Goal: Task Accomplishment & Management: Manage account settings

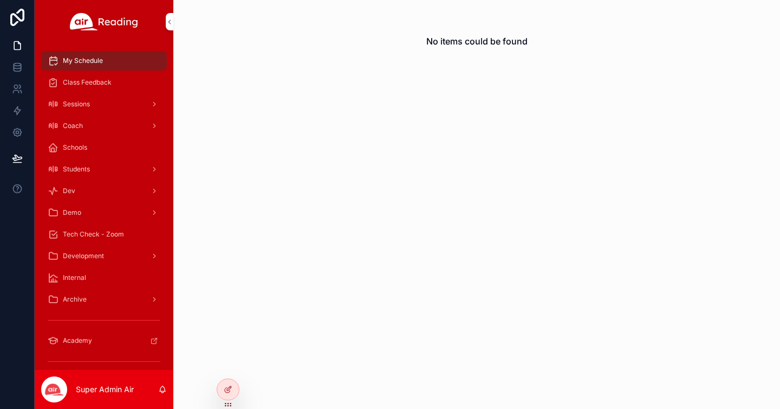
click at [0, 0] on icon at bounding box center [0, 0] width 0 height 0
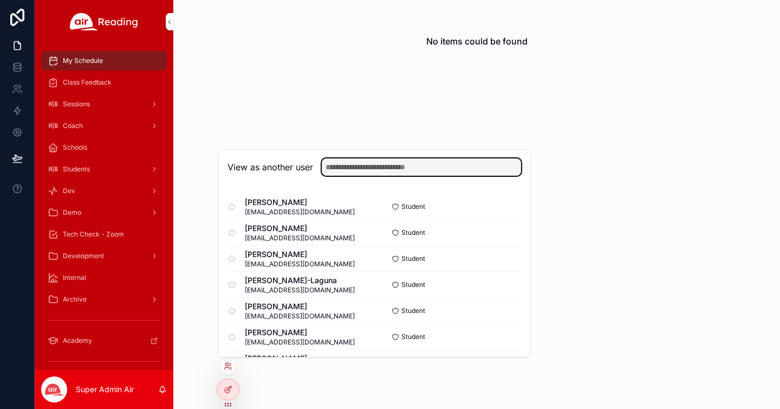
drag, startPoint x: 346, startPoint y: 168, endPoint x: 350, endPoint y: 161, distance: 7.3
click at [347, 166] on input "text" at bounding box center [421, 166] width 199 height 17
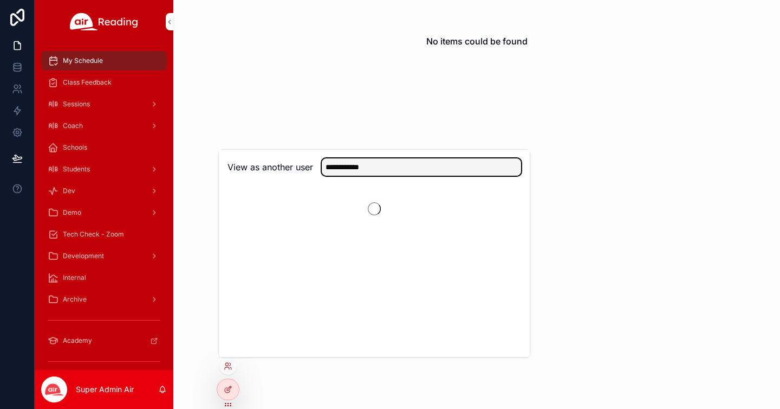
type input "**********"
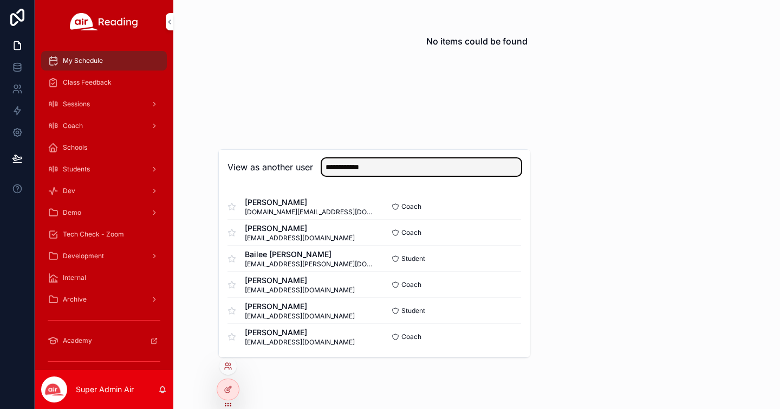
scroll to position [2, 0]
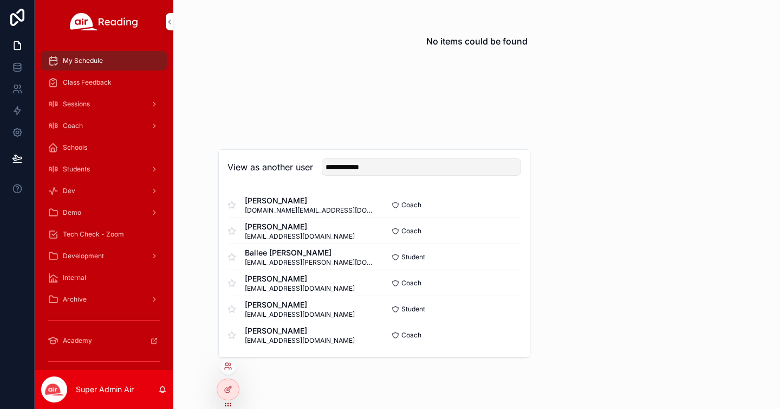
click at [0, 0] on button "Select" at bounding box center [0, 0] width 0 height 0
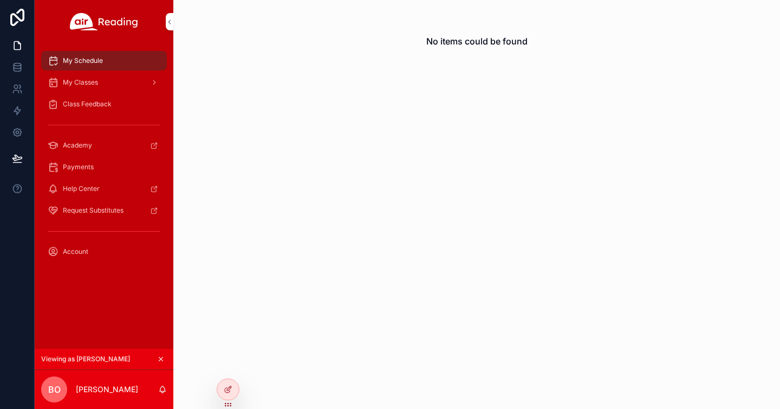
click at [94, 83] on span "My Classes" at bounding box center [80, 82] width 35 height 9
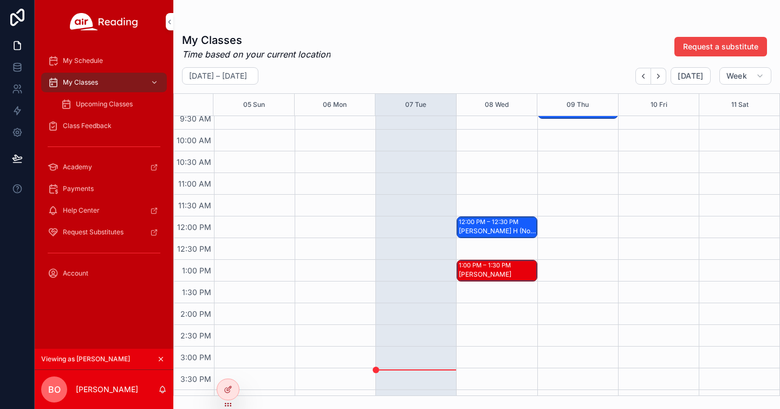
scroll to position [425, 0]
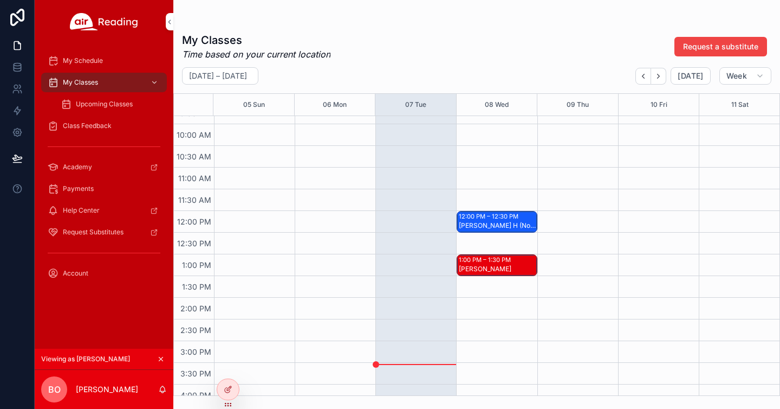
click at [499, 261] on div "1:00 PM – 1:30 PM" at bounding box center [486, 259] width 55 height 9
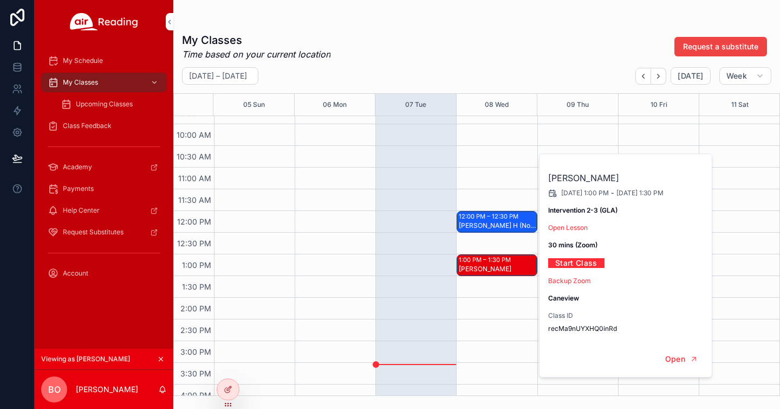
click at [496, 228] on div "Rolan H (No Diagnostic Needed), Tristan S (No Diagnostic Needed)" at bounding box center [497, 225] width 77 height 9
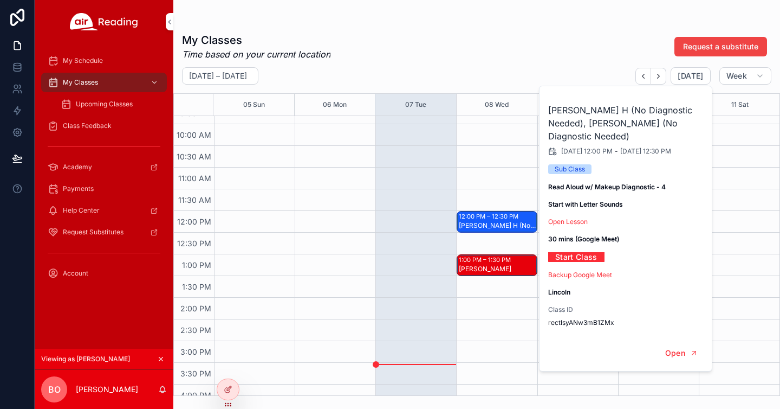
click at [497, 264] on div "Jolee M" at bounding box center [497, 269] width 77 height 10
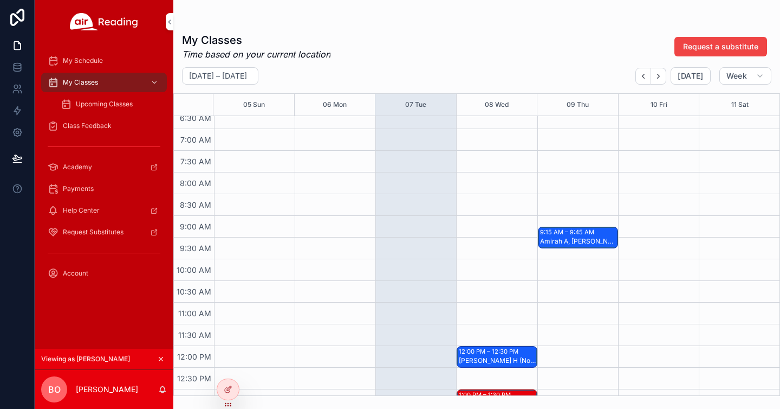
scroll to position [313, 0]
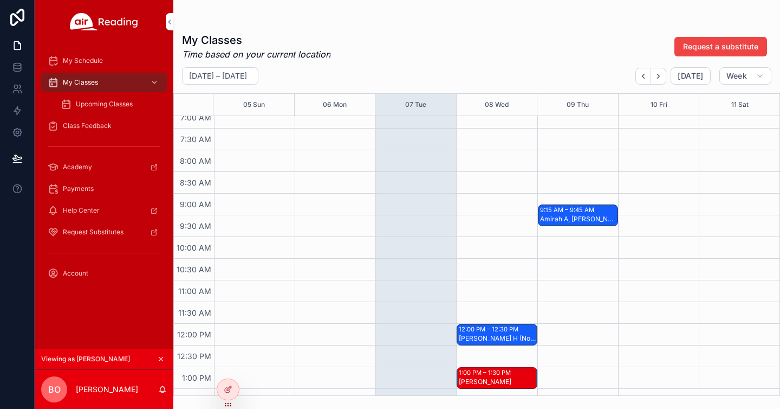
click at [567, 208] on div "9:15 AM – 9:45 AM" at bounding box center [568, 209] width 57 height 9
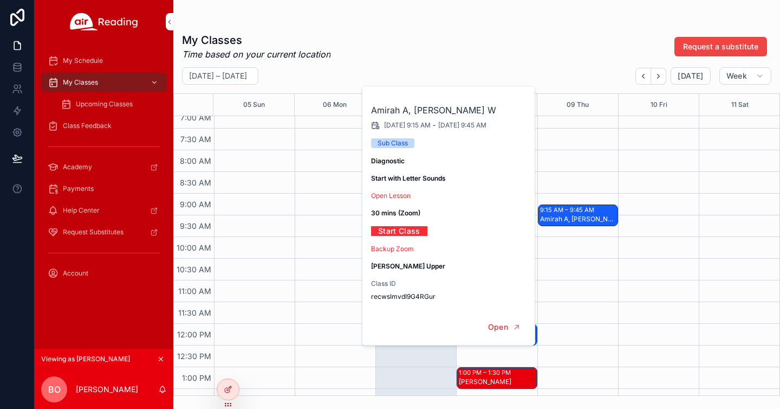
click at [520, 50] on div "My Classes Time based on your current location Request a substitute" at bounding box center [477, 47] width 590 height 28
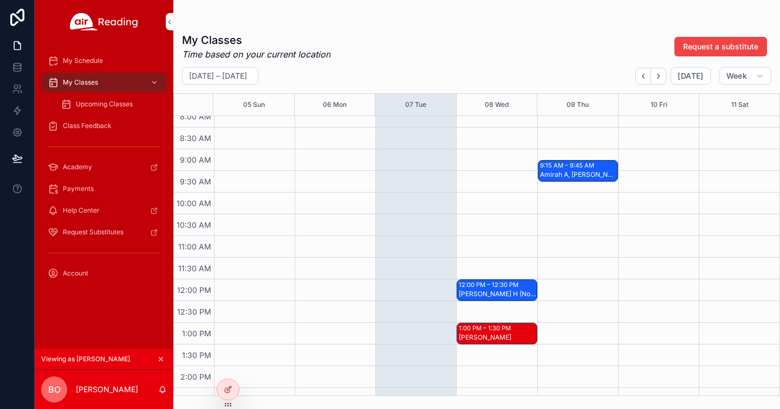
scroll to position [411, 0]
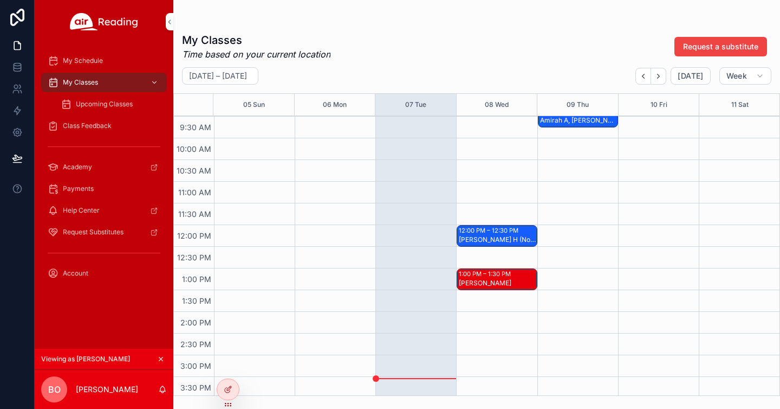
click at [499, 227] on div "12:00 PM – 12:30 PM" at bounding box center [490, 230] width 62 height 9
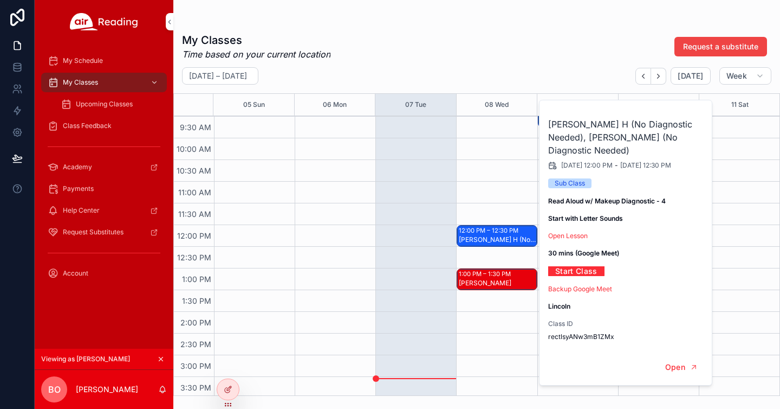
click at [494, 284] on div "Jolee M" at bounding box center [497, 283] width 77 height 9
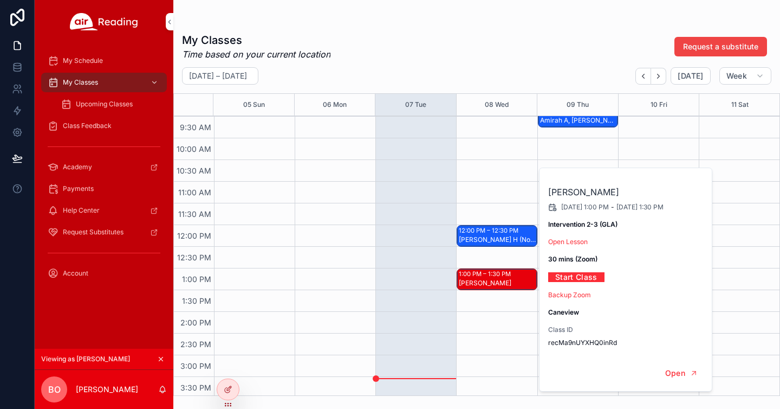
click at [494, 63] on div "My Classes Time based on your current location Request a substitute October 05 …" at bounding box center [476, 211] width 607 height 370
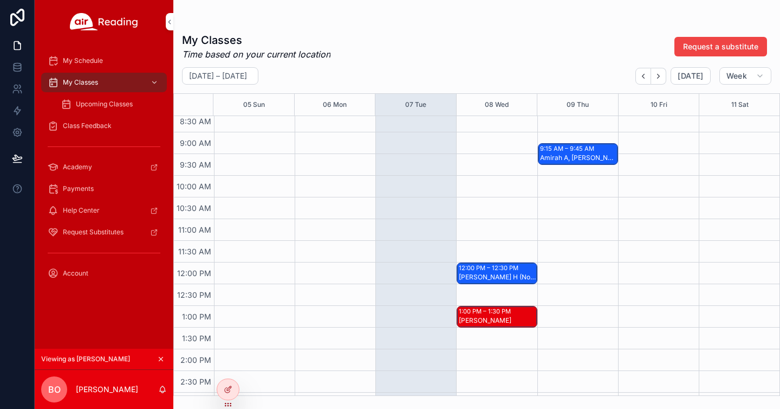
scroll to position [373, 0]
click at [499, 318] on div "Jolee M" at bounding box center [497, 320] width 77 height 9
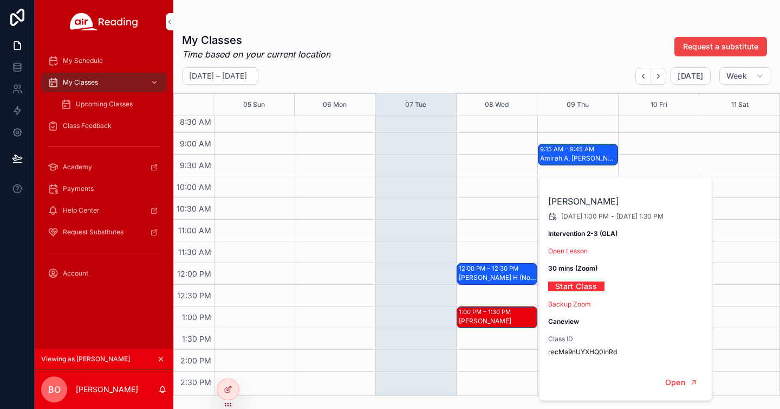
click at [487, 56] on div "My Classes Time based on your current location Request a substitute" at bounding box center [477, 47] width 590 height 28
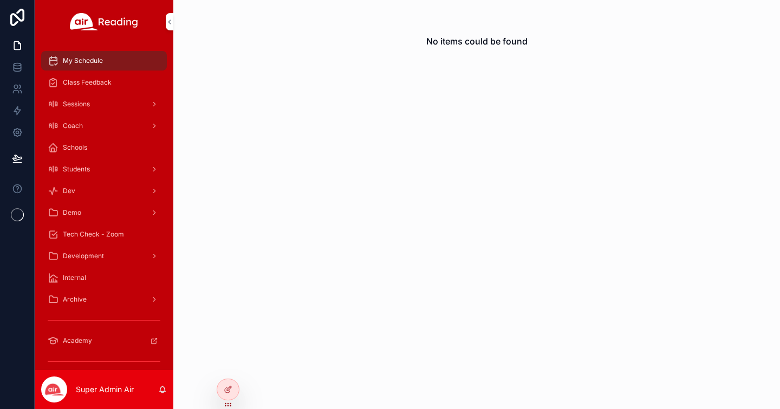
drag, startPoint x: 229, startPoint y: 367, endPoint x: 245, endPoint y: 362, distance: 17.5
click at [0, 0] on icon at bounding box center [0, 0] width 0 height 0
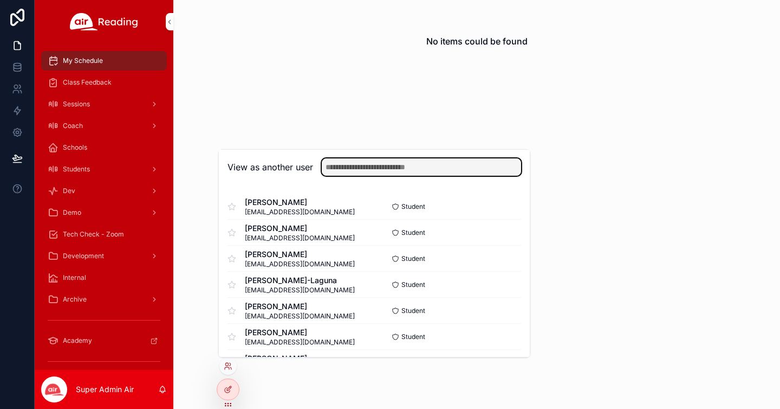
click at [343, 168] on input "text" at bounding box center [421, 166] width 199 height 17
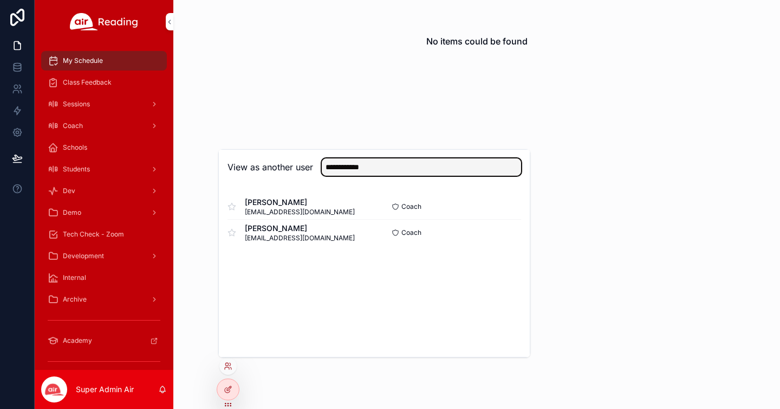
type input "**********"
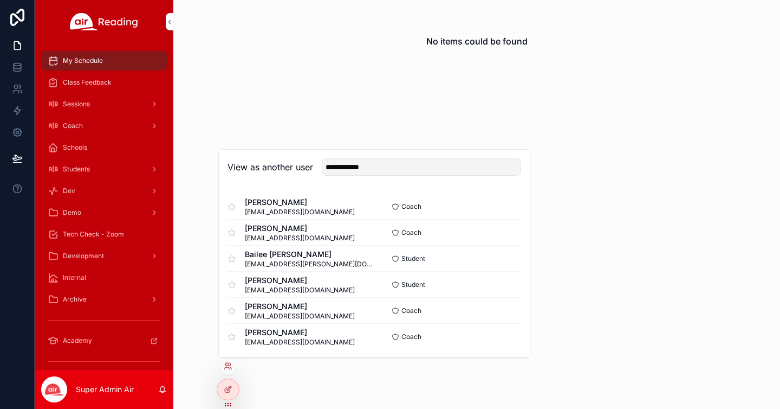
click at [0, 0] on button "Select" at bounding box center [0, 0] width 0 height 0
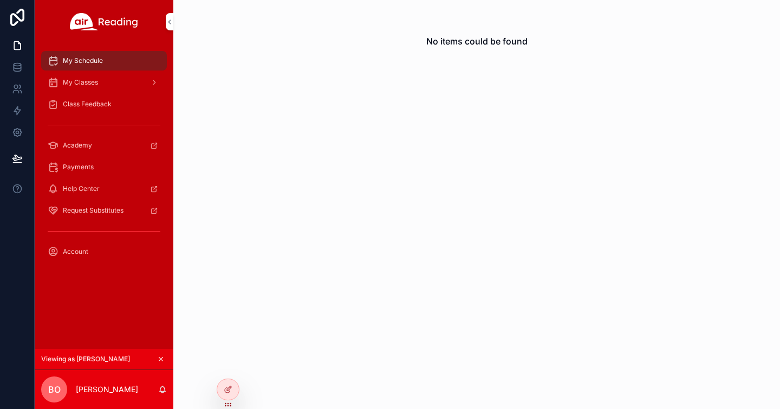
click at [137, 86] on div "My Classes" at bounding box center [104, 82] width 113 height 17
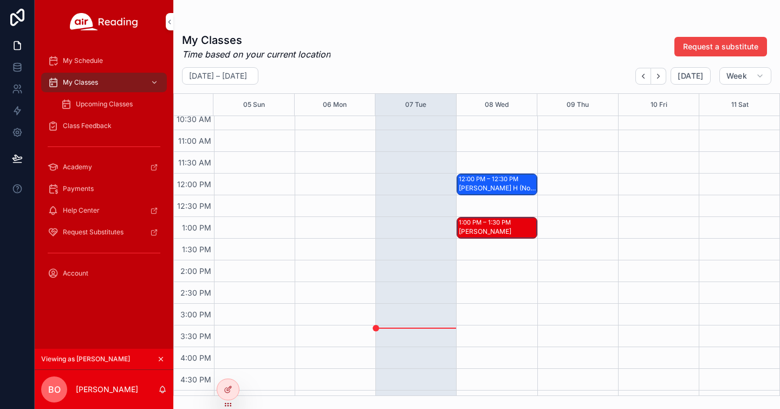
scroll to position [466, 0]
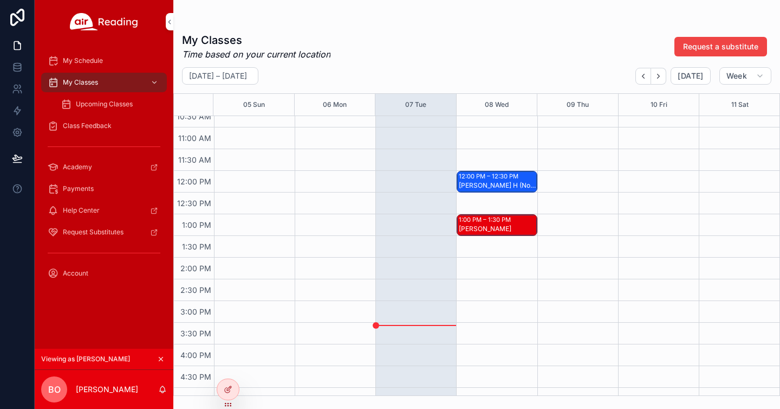
click at [497, 219] on div "1:00 PM – 1:30 PM" at bounding box center [486, 219] width 55 height 9
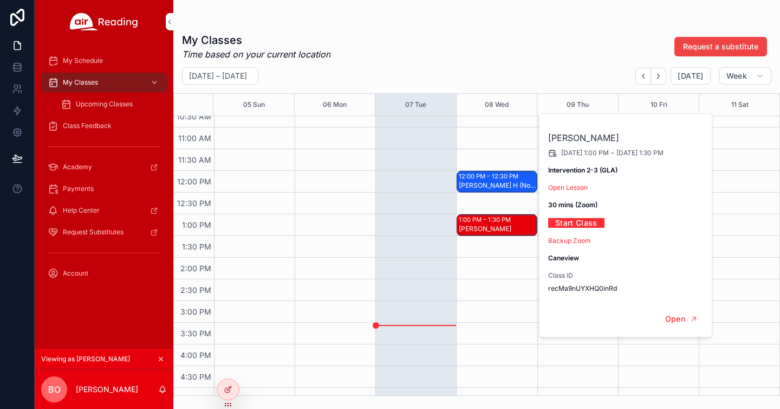
click at [462, 49] on div "My Classes Time based on your current location Request a substitute" at bounding box center [477, 47] width 590 height 28
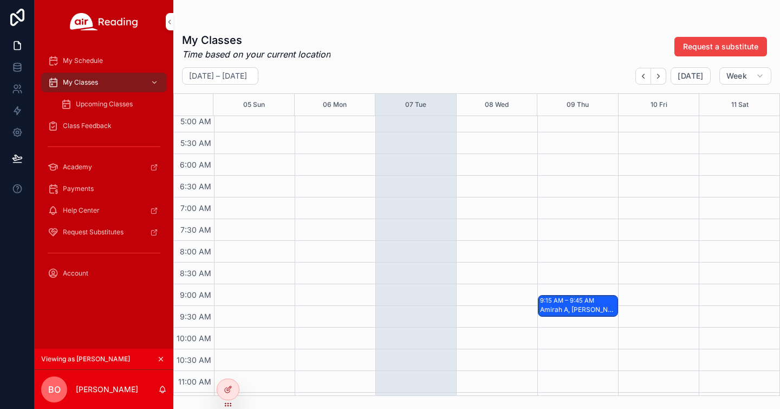
scroll to position [359, 0]
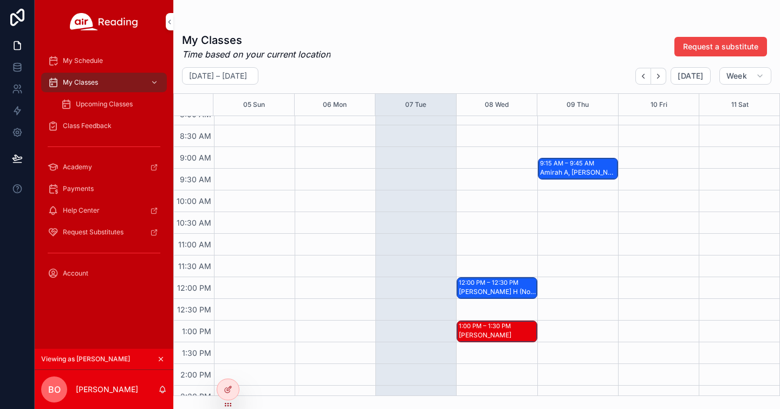
click at [579, 166] on div "9:15 AM – 9:45 AM" at bounding box center [568, 163] width 57 height 9
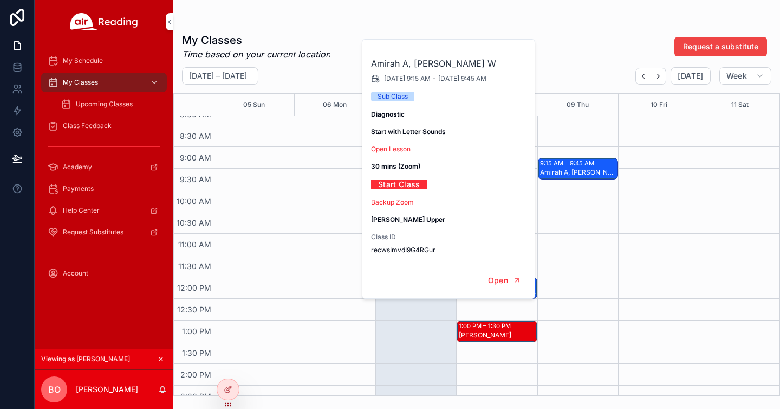
click at [565, 58] on div "My Classes Time based on your current location Request a substitute" at bounding box center [477, 47] width 590 height 28
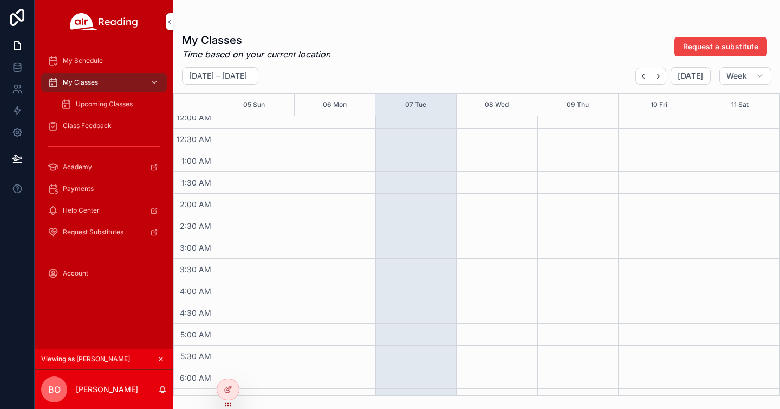
scroll to position [0, 0]
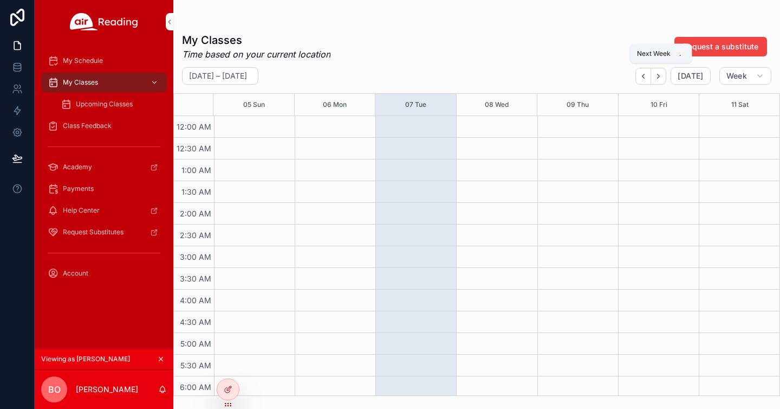
click at [663, 77] on icon "Next" at bounding box center [659, 76] width 8 height 8
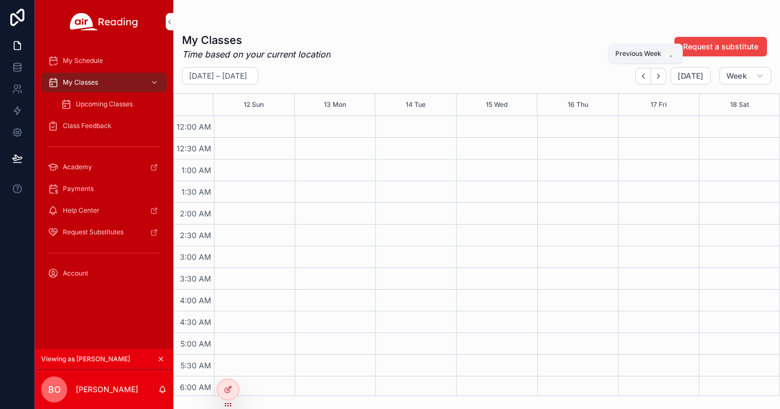
click at [648, 77] on icon "Back" at bounding box center [643, 76] width 8 height 8
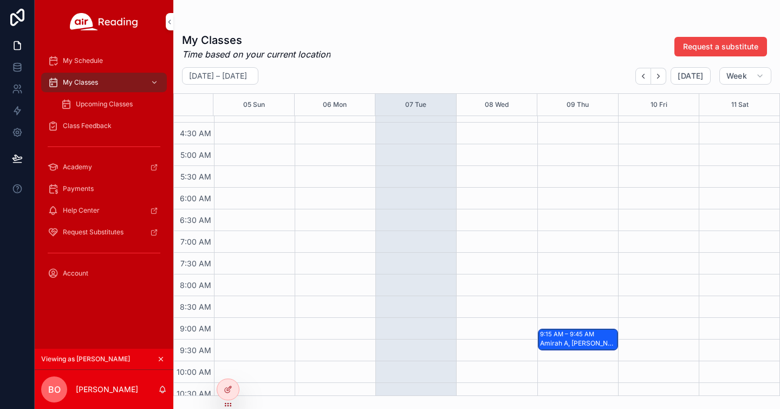
scroll to position [186, 0]
click at [534, 69] on div "October 05 – 11 Today Week" at bounding box center [476, 75] width 607 height 17
click at [572, 31] on div "My Classes Time based on your current location Request a substitute October 05 …" at bounding box center [476, 211] width 607 height 370
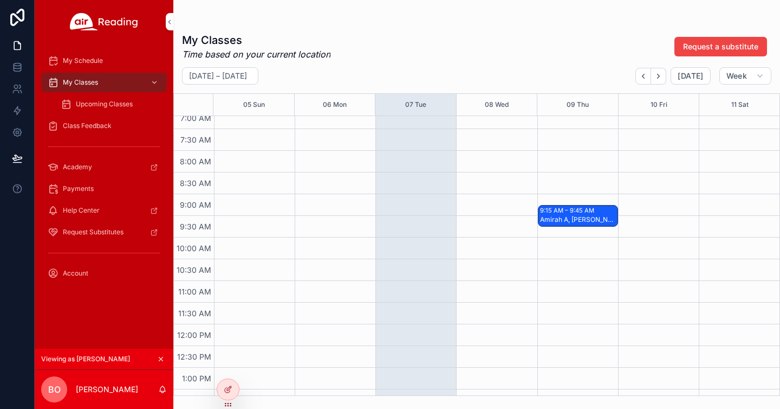
scroll to position [303, 0]
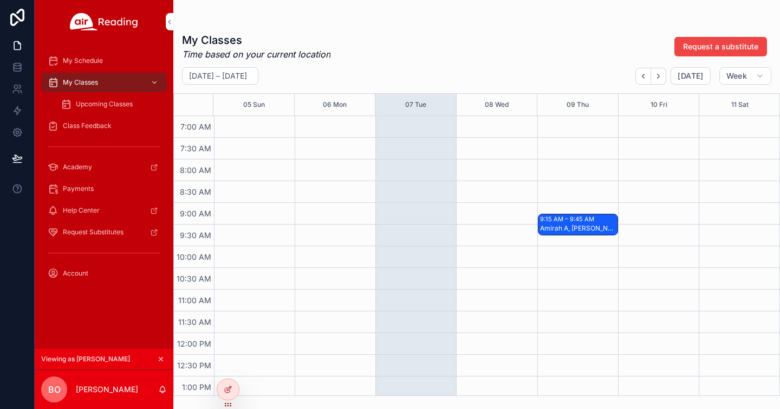
click at [551, 221] on div "9:15 AM – 9:45 AM" at bounding box center [568, 219] width 57 height 9
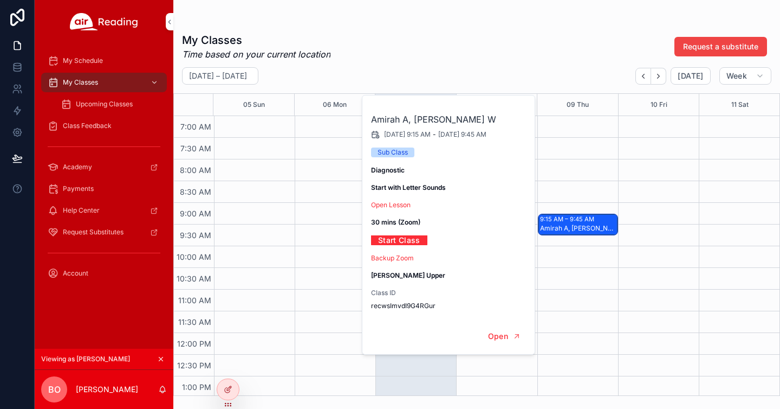
click at [475, 71] on div "October 05 – 11 Today Week" at bounding box center [476, 75] width 607 height 17
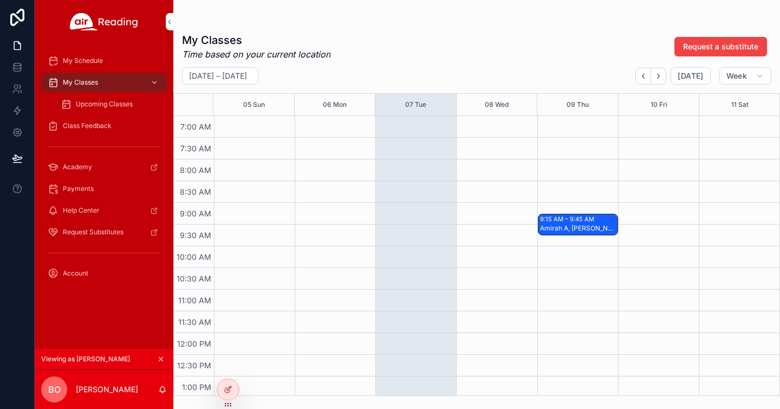
scroll to position [306, 0]
drag, startPoint x: 625, startPoint y: 28, endPoint x: 621, endPoint y: 36, distance: 8.5
click at [625, 28] on div "My Classes Time based on your current location Request a substitute October 05 …" at bounding box center [476, 211] width 607 height 370
click at [582, 36] on div "My Classes Time based on your current location Request a substitute" at bounding box center [477, 47] width 590 height 28
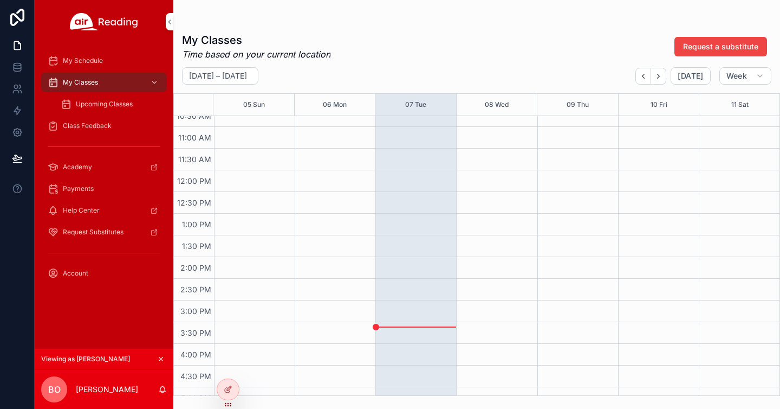
scroll to position [0, 0]
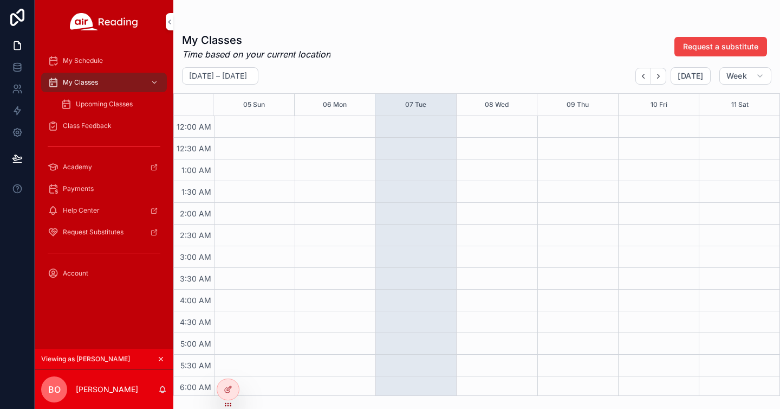
click at [106, 61] on div "My Schedule" at bounding box center [104, 60] width 113 height 17
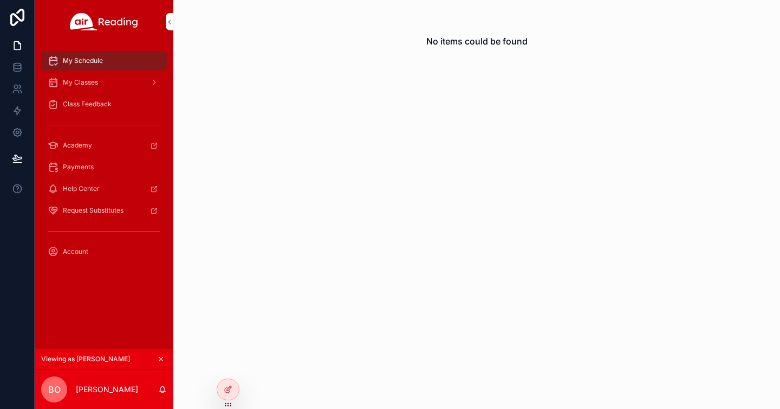
click at [98, 81] on span "My Classes" at bounding box center [80, 82] width 35 height 9
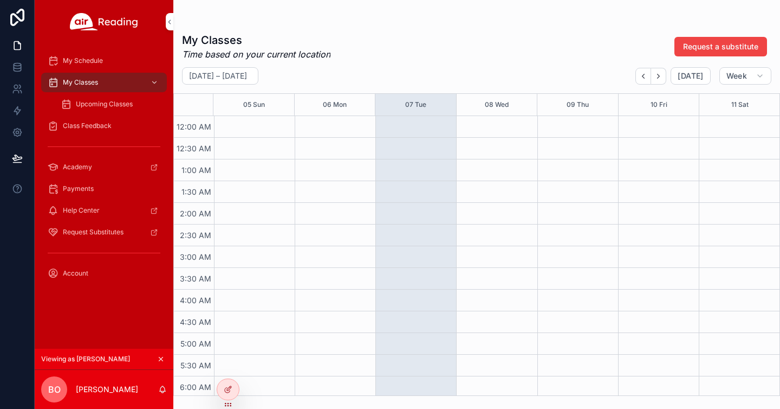
click at [98, 63] on span "My Schedule" at bounding box center [83, 60] width 40 height 9
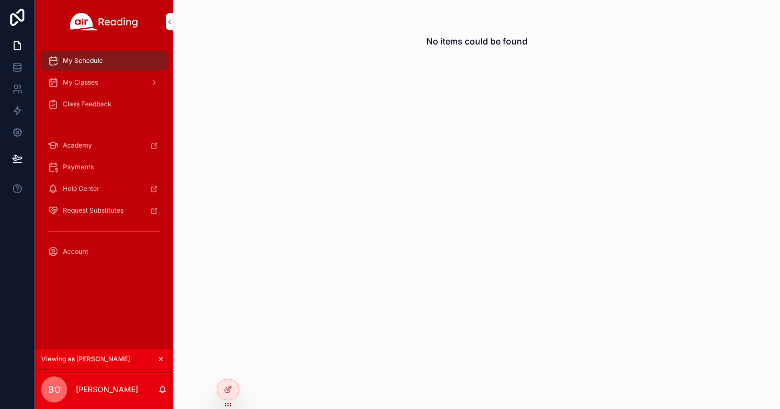
click at [93, 79] on span "My Classes" at bounding box center [80, 82] width 35 height 9
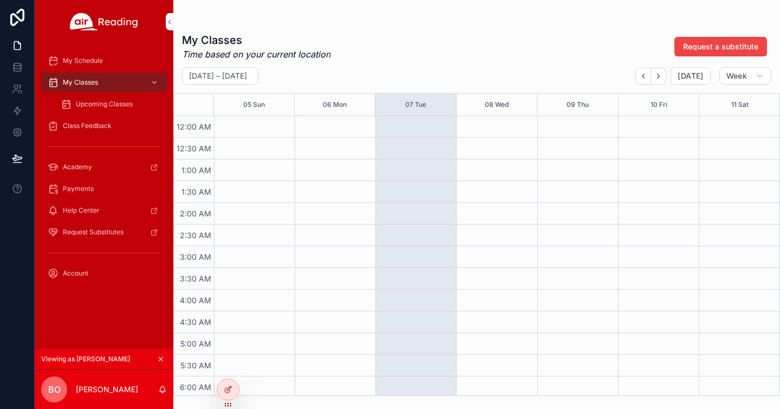
click at [86, 59] on span "My Schedule" at bounding box center [83, 60] width 40 height 9
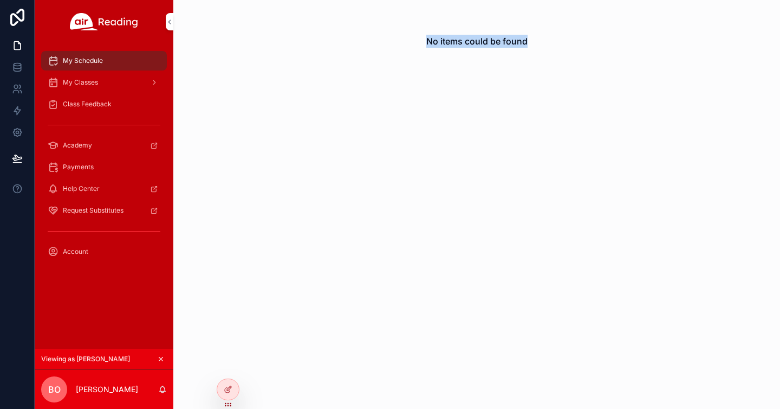
drag, startPoint x: 410, startPoint y: 41, endPoint x: 565, endPoint y: 255, distance: 263.5
click at [565, 255] on div "No items could be found" at bounding box center [476, 204] width 607 height 409
drag, startPoint x: 565, startPoint y: 255, endPoint x: 571, endPoint y: 268, distance: 15.0
click at [565, 255] on div "No items could be found" at bounding box center [476, 204] width 607 height 409
click at [16, 69] on icon at bounding box center [17, 67] width 11 height 11
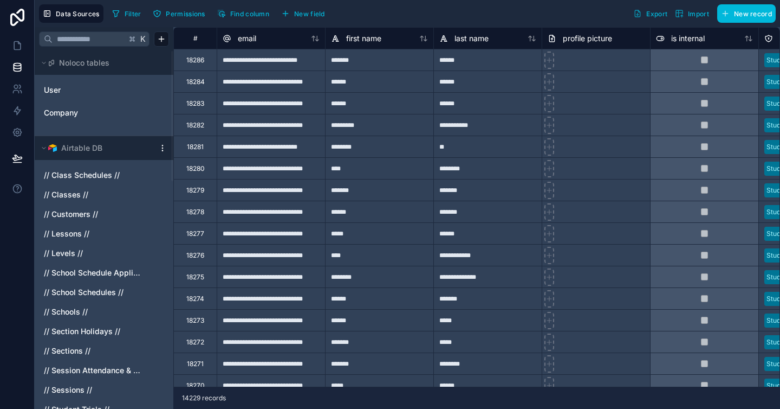
click at [125, 15] on span "Filter" at bounding box center [133, 14] width 17 height 8
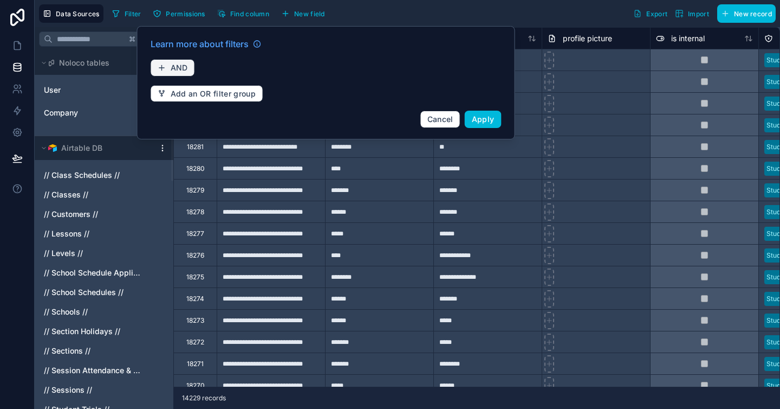
click at [187, 67] on span "AND" at bounding box center [179, 68] width 17 height 10
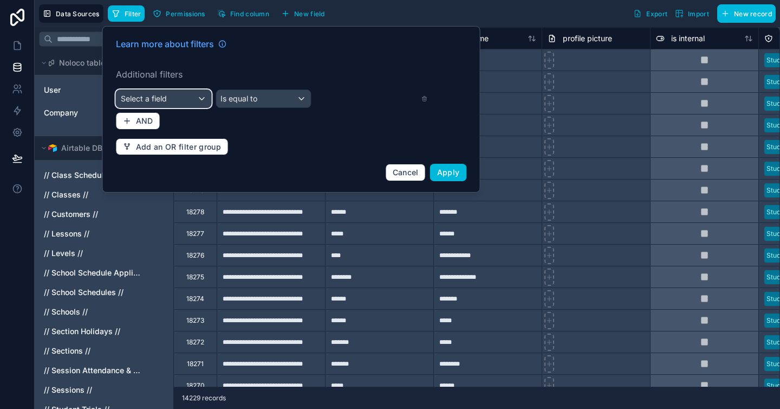
click at [176, 103] on div "Select a field" at bounding box center [164, 98] width 95 height 17
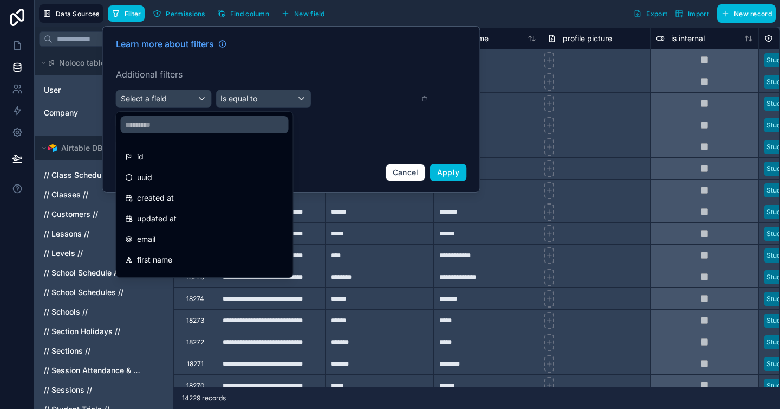
click at [191, 101] on div at bounding box center [291, 109] width 378 height 166
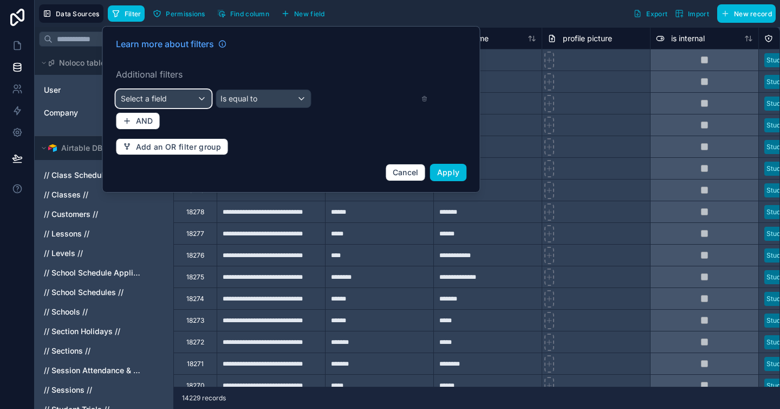
click at [190, 101] on div "Select a field" at bounding box center [164, 98] width 95 height 17
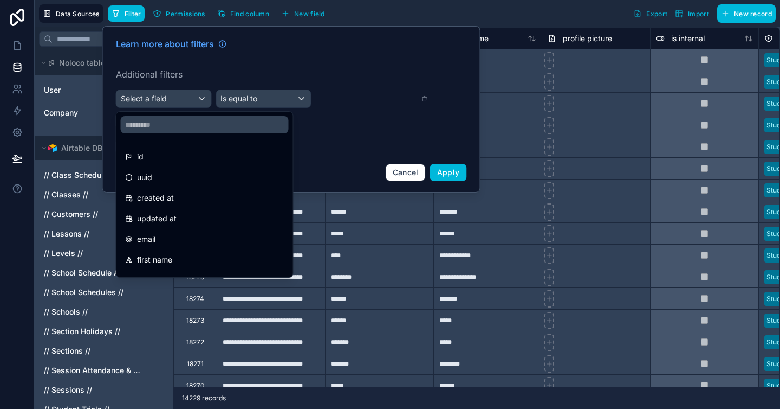
click at [324, 117] on div at bounding box center [291, 109] width 378 height 166
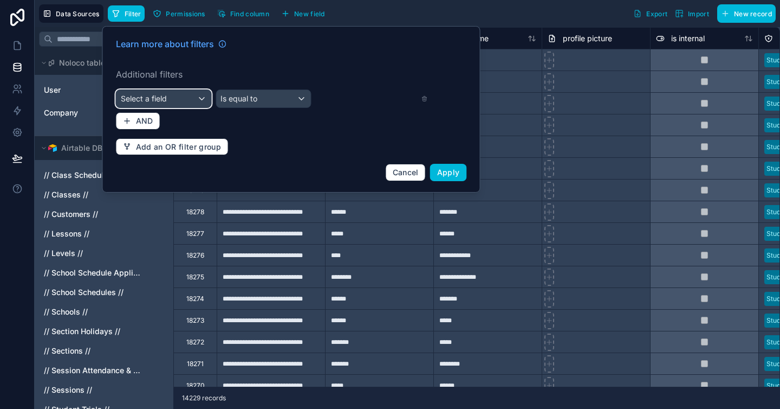
click at [179, 101] on div "Select a field" at bounding box center [164, 98] width 95 height 17
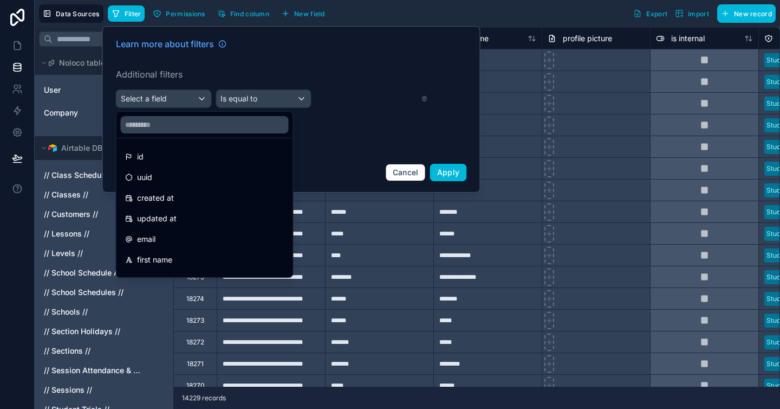
drag, startPoint x: 177, startPoint y: 71, endPoint x: 177, endPoint y: 87, distance: 15.7
click at [177, 71] on div at bounding box center [291, 109] width 378 height 166
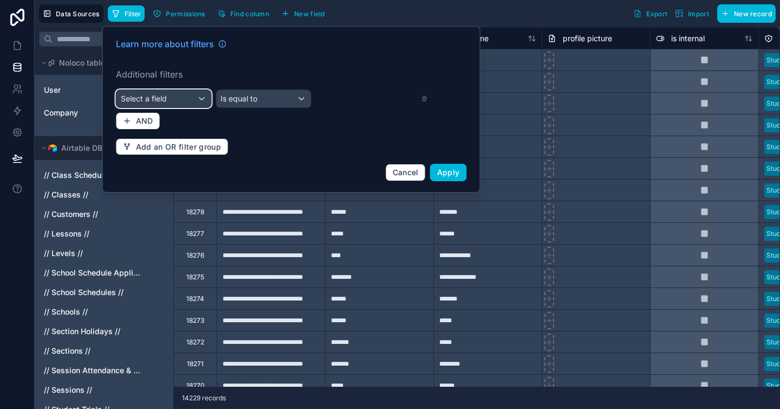
click at [164, 101] on span "Select a field" at bounding box center [144, 98] width 46 height 9
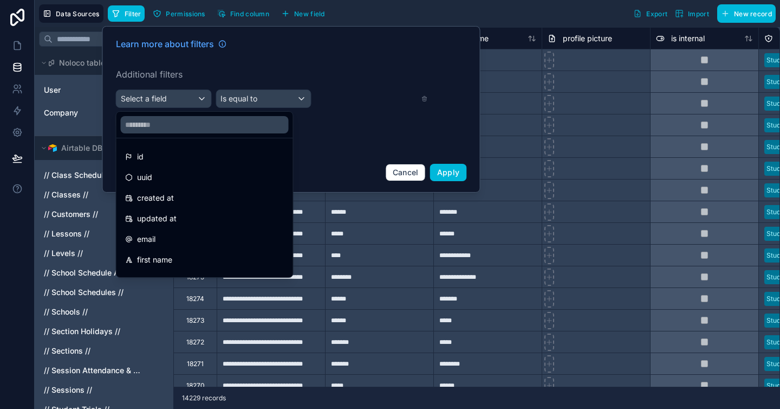
click at [182, 255] on div "first name" at bounding box center [204, 259] width 159 height 13
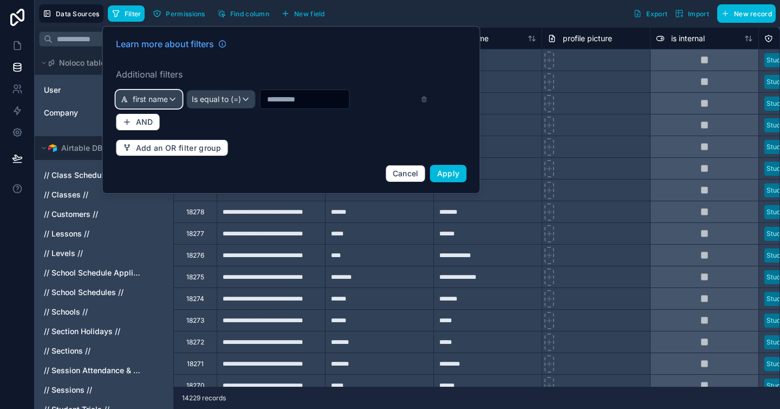
click at [153, 98] on span "first name" at bounding box center [150, 99] width 35 height 11
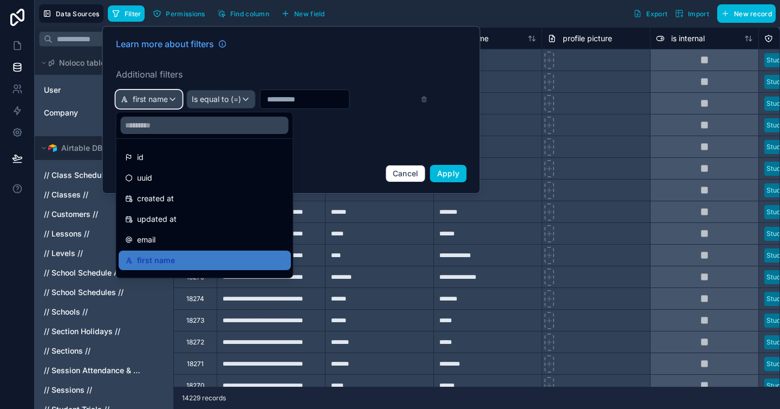
scroll to position [31, 0]
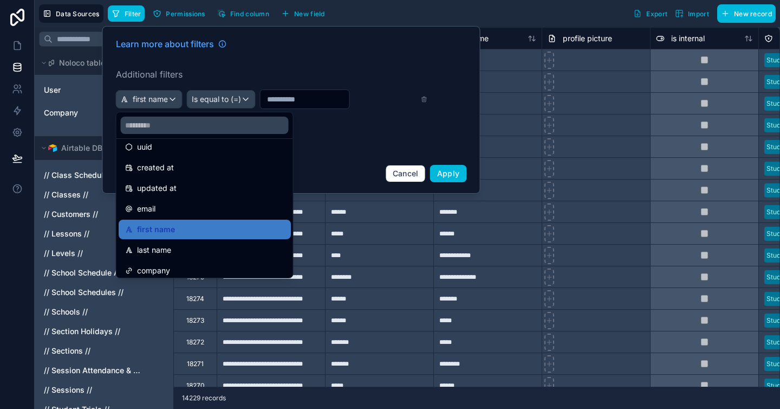
drag, startPoint x: 166, startPoint y: 247, endPoint x: 211, endPoint y: 165, distance: 93.2
click at [166, 246] on span "last name" at bounding box center [154, 249] width 34 height 13
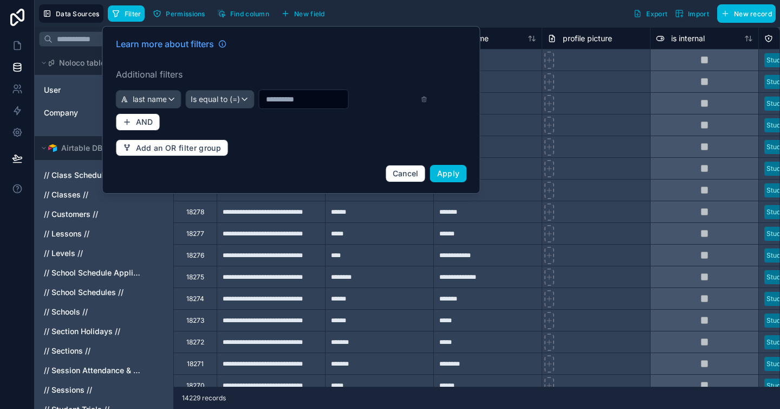
click at [288, 101] on input "text" at bounding box center [304, 99] width 89 height 15
type input "*****"
click at [455, 179] on button "Apply" at bounding box center [448, 173] width 37 height 17
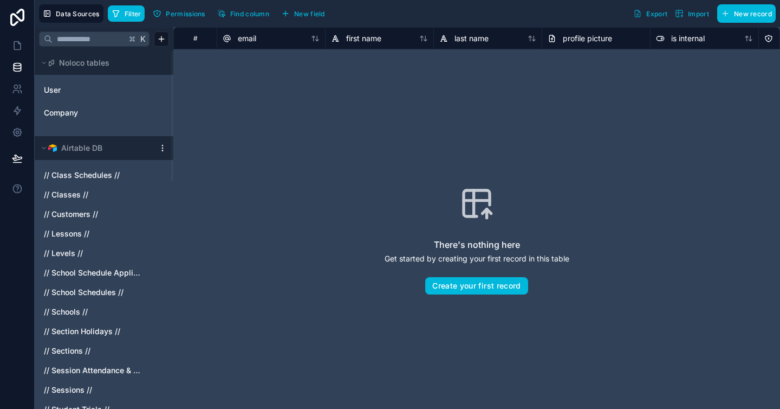
click at [257, 97] on div "There's nothing here Get started by creating your first record in this table Cr…" at bounding box center [477, 240] width 538 height 312
click at [133, 14] on span "Filter" at bounding box center [133, 14] width 17 height 8
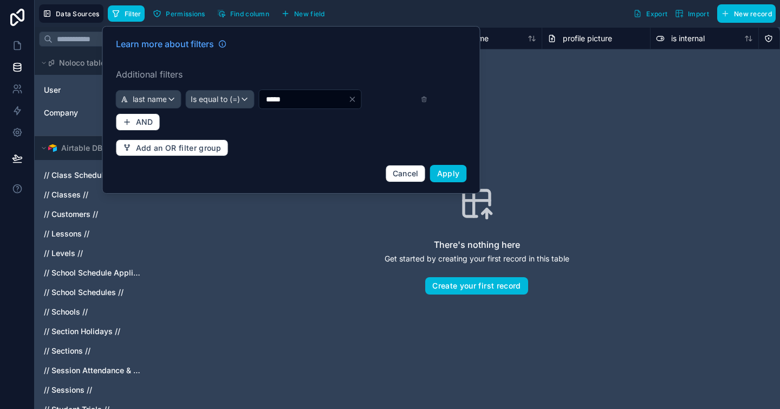
click at [357, 99] on icon "Clear" at bounding box center [352, 99] width 9 height 9
click at [241, 100] on div "Is equal to (=)" at bounding box center [220, 99] width 68 height 17
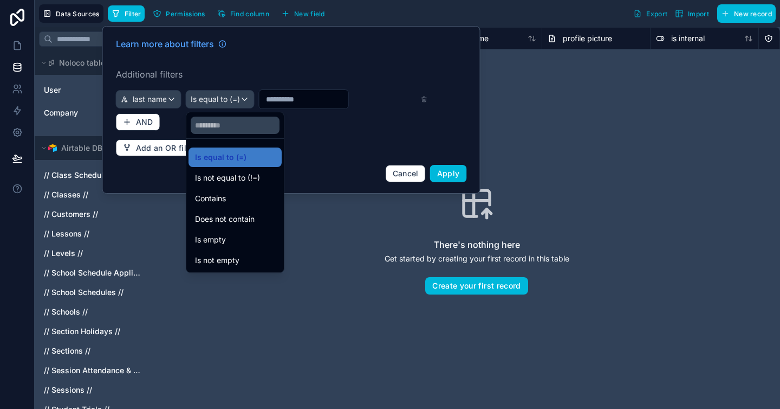
drag, startPoint x: 239, startPoint y: 192, endPoint x: 280, endPoint y: 120, distance: 83.0
click at [239, 192] on div "Contains" at bounding box center [235, 198] width 80 height 13
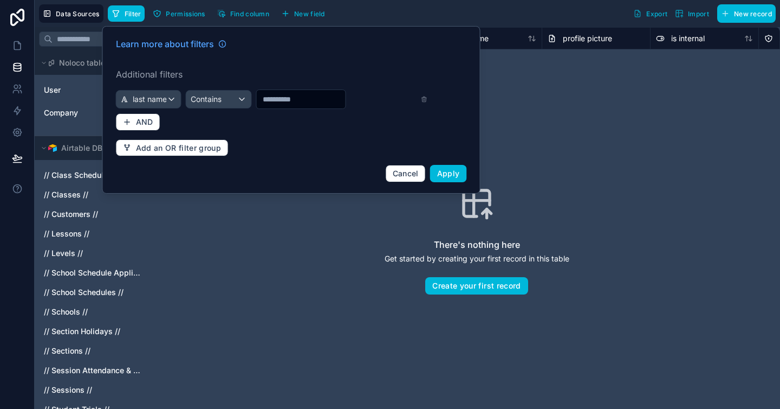
click at [283, 95] on input "text" at bounding box center [300, 99] width 89 height 15
type input "*****"
click at [454, 175] on span "Apply" at bounding box center [448, 173] width 23 height 9
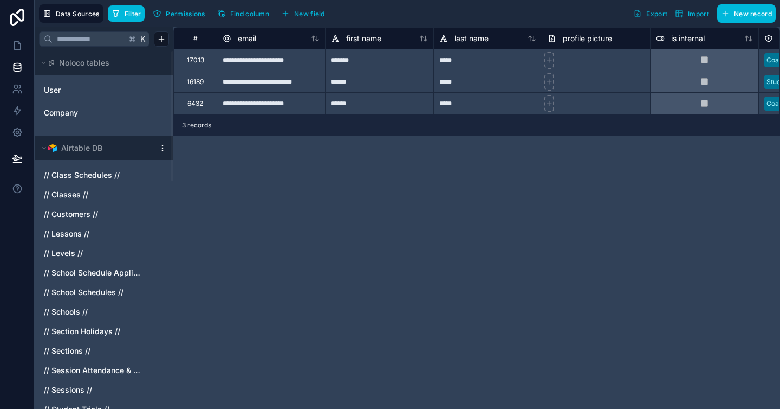
click at [359, 67] on div "******" at bounding box center [379, 60] width 108 height 22
click at [252, 102] on div "**********" at bounding box center [271, 103] width 108 height 22
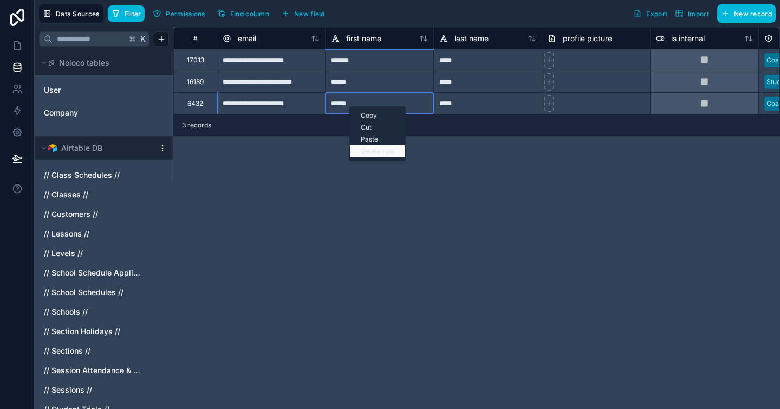
click at [380, 151] on div "Delete row" at bounding box center [377, 151] width 55 height 12
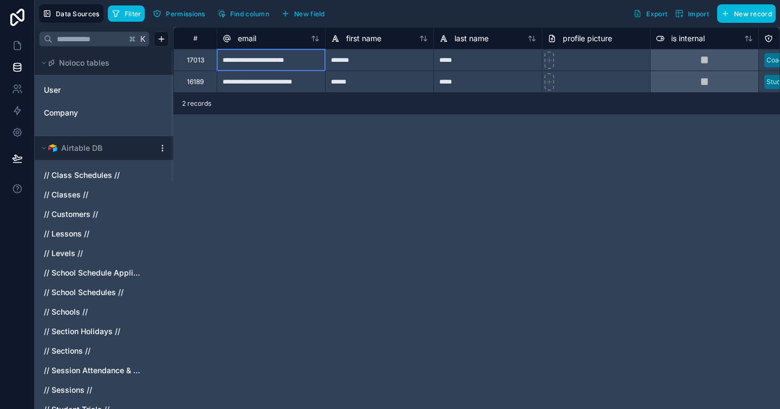
click at [276, 67] on div "**********" at bounding box center [271, 60] width 108 height 22
drag, startPoint x: 246, startPoint y: 161, endPoint x: 233, endPoint y: 134, distance: 30.1
click at [246, 161] on div "**********" at bounding box center [476, 218] width 607 height 382
drag, startPoint x: 324, startPoint y: 158, endPoint x: 275, endPoint y: 93, distance: 81.7
click at [322, 155] on div "**********" at bounding box center [476, 218] width 607 height 382
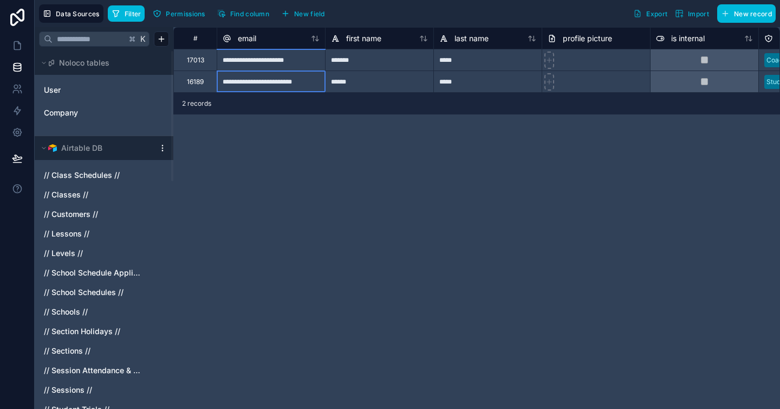
click at [269, 81] on div "**********" at bounding box center [271, 81] width 108 height 22
click at [256, 151] on div "**********" at bounding box center [476, 218] width 607 height 382
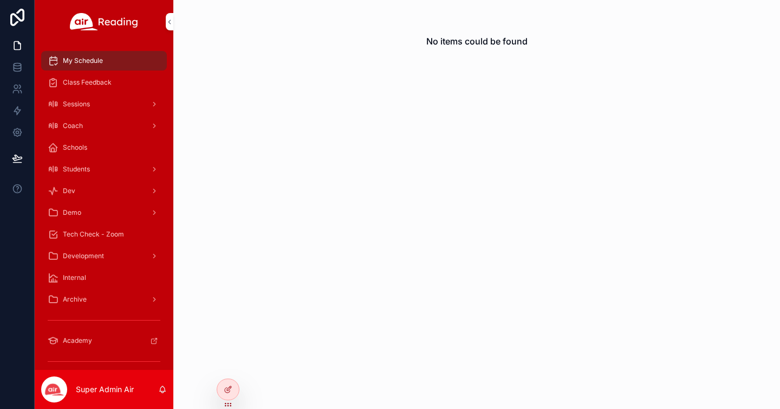
click at [0, 0] on icon at bounding box center [0, 0] width 0 height 0
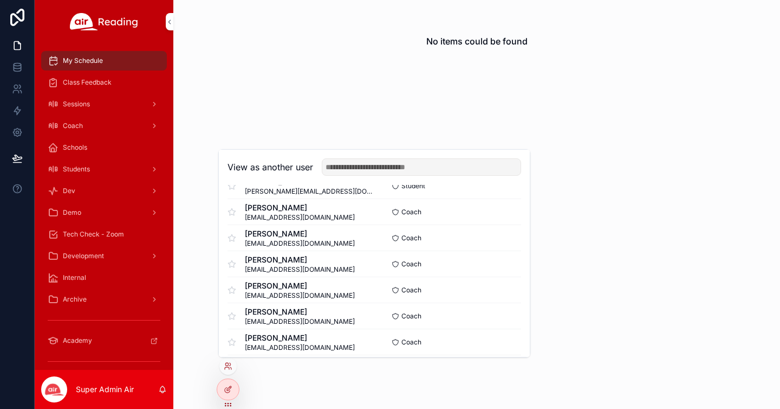
scroll to position [2217, 0]
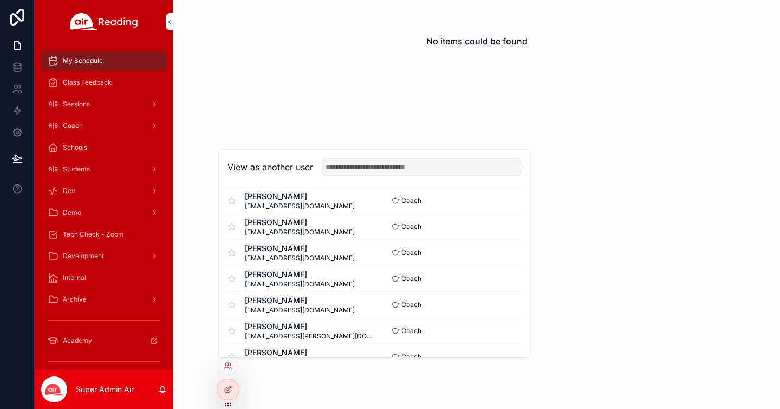
click at [0, 0] on button "Select" at bounding box center [0, 0] width 0 height 0
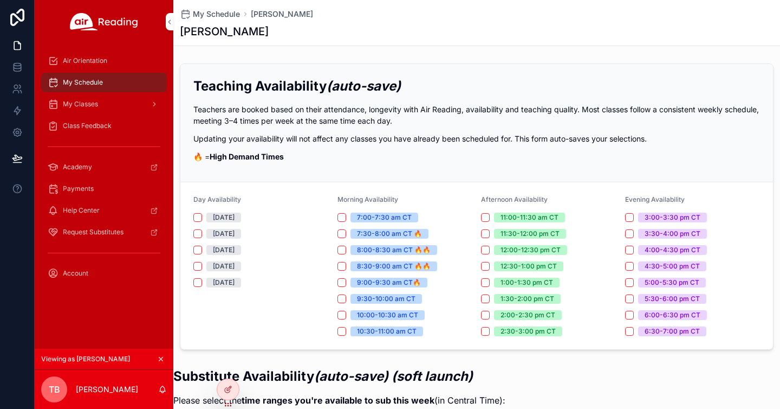
click at [98, 57] on span "Air Orientation" at bounding box center [85, 60] width 44 height 9
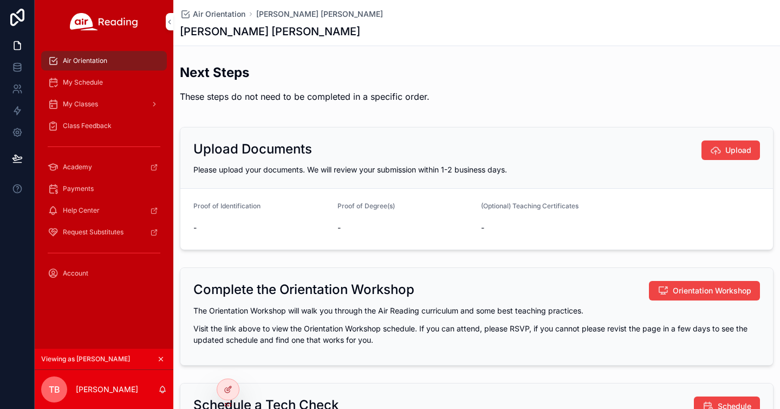
click at [0, 0] on icon at bounding box center [0, 0] width 0 height 0
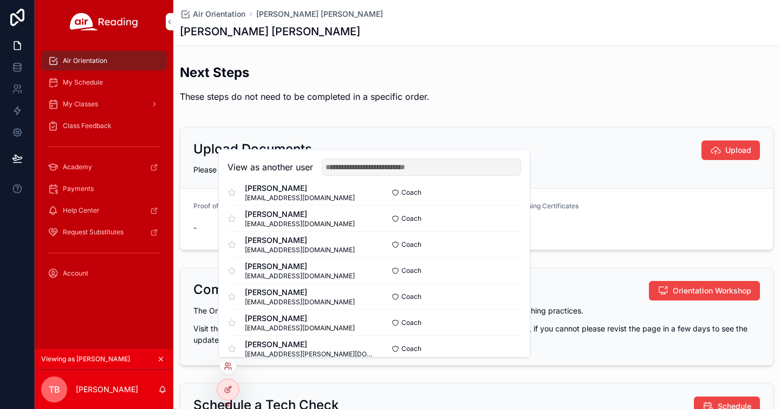
scroll to position [2183, 0]
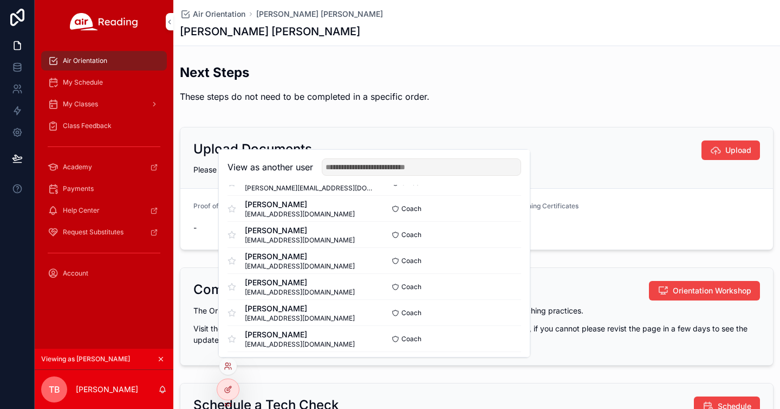
click at [583, 127] on div "Upload Documents Upload Please upload your documents. We will review your submi…" at bounding box center [476, 157] width 593 height 61
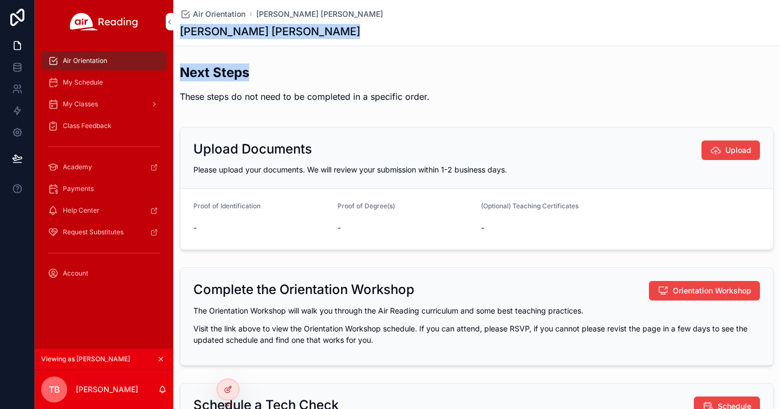
drag, startPoint x: 192, startPoint y: 30, endPoint x: 359, endPoint y: 75, distance: 172.3
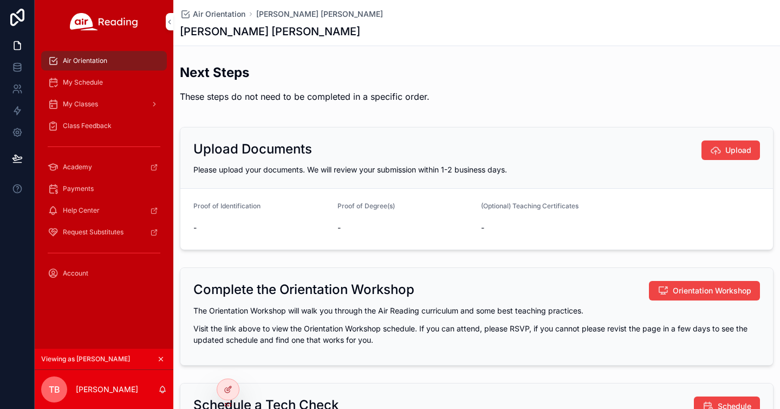
click at [370, 77] on h2 "Next Steps" at bounding box center [305, 72] width 250 height 18
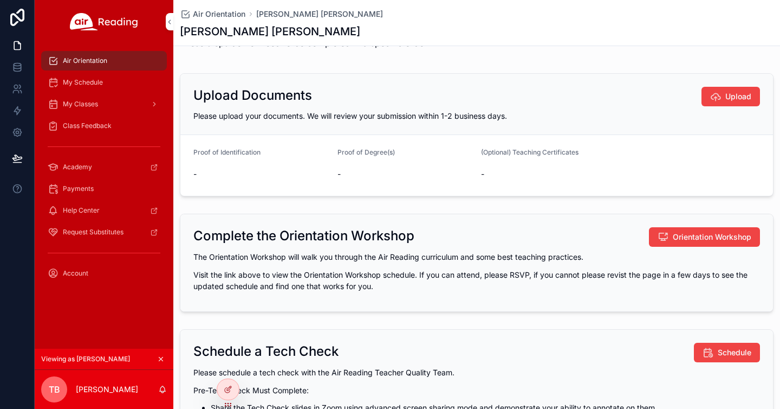
scroll to position [66, 0]
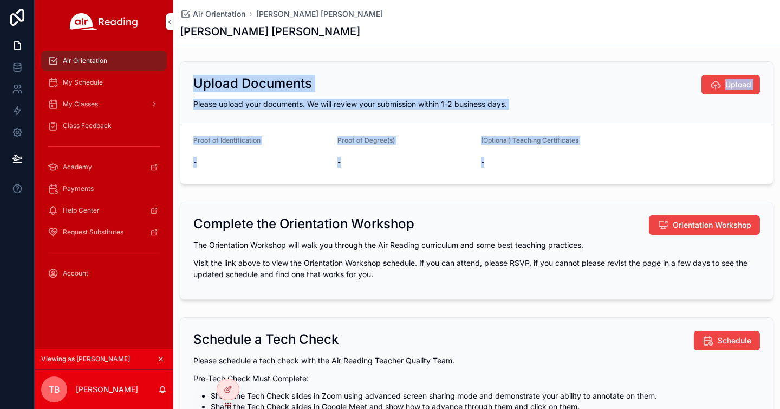
drag, startPoint x: 197, startPoint y: 81, endPoint x: 693, endPoint y: 211, distance: 512.6
click at [721, 178] on div "Upload Documents Upload Please upload your documents. We will review your submi…" at bounding box center [477, 122] width 594 height 123
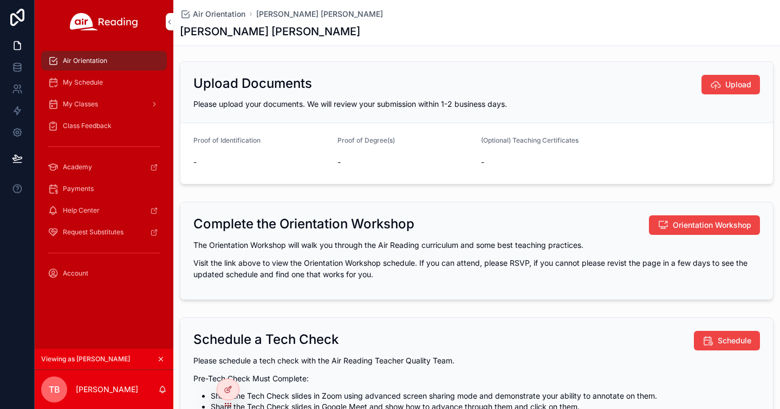
drag, startPoint x: 577, startPoint y: 212, endPoint x: 580, endPoint y: 221, distance: 8.8
click at [577, 212] on div "Complete the Orientation Workshop Orientation Workshop The Orientation Workshop…" at bounding box center [476, 250] width 593 height 97
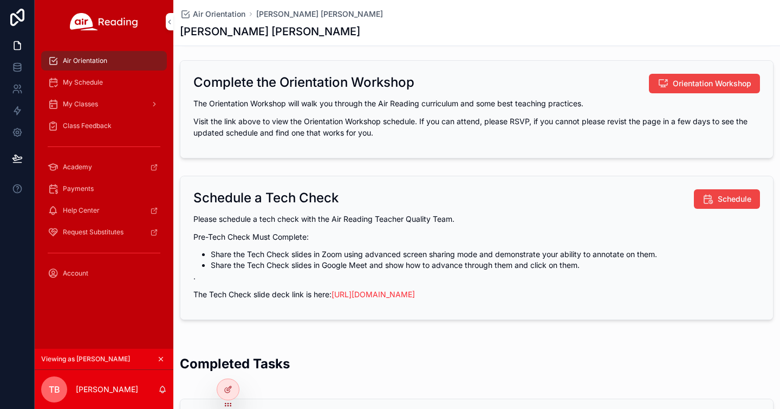
scroll to position [0, 0]
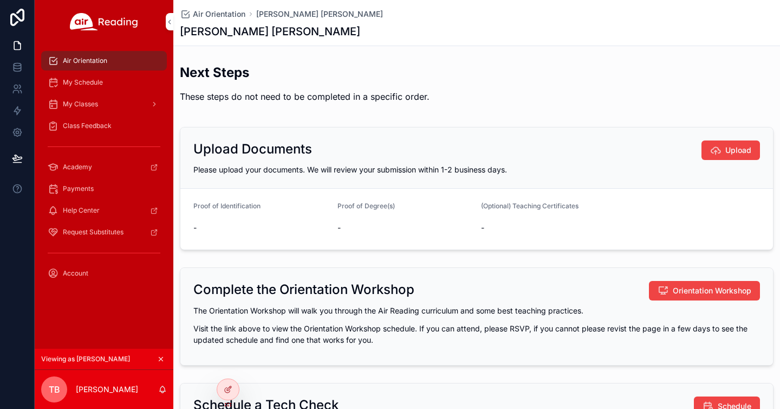
click at [195, 146] on h2 "Upload Documents" at bounding box center [252, 148] width 119 height 17
click at [378, 150] on div "Upload Documents Upload" at bounding box center [476, 150] width 567 height 20
click at [231, 387] on icon at bounding box center [228, 389] width 9 height 9
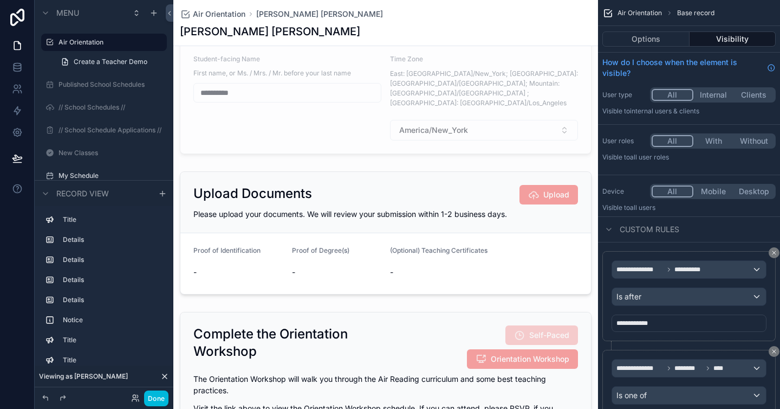
scroll to position [217, 0]
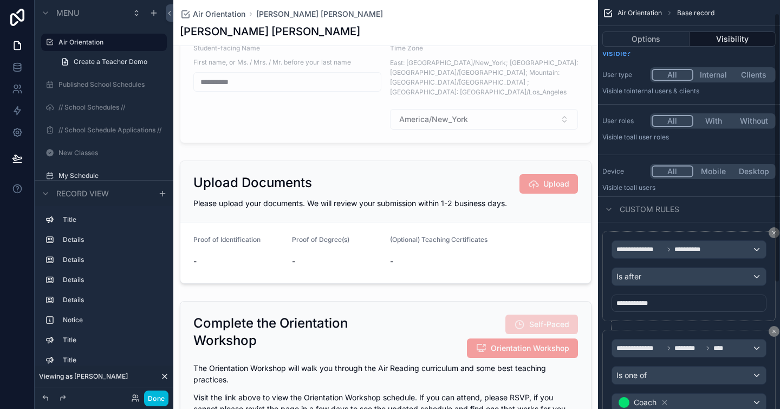
scroll to position [0, 0]
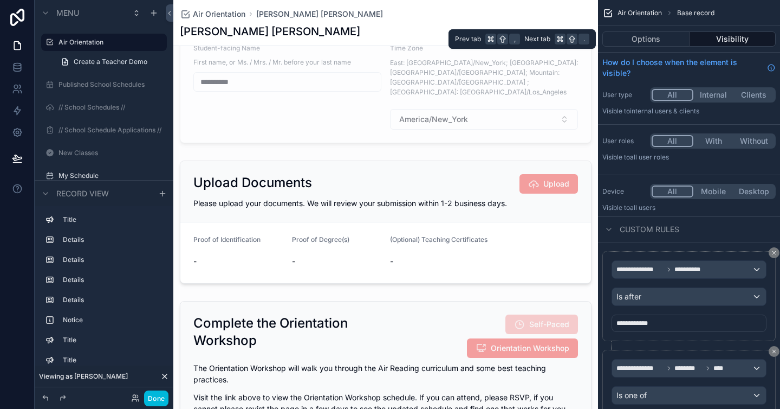
click at [731, 40] on button "Visibility" at bounding box center [733, 38] width 87 height 15
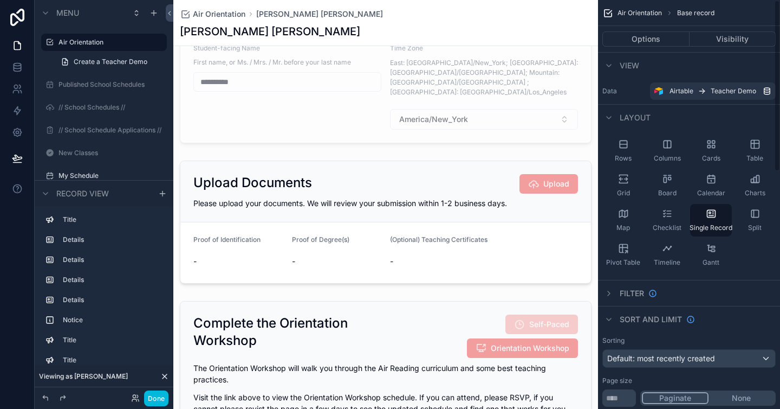
click at [640, 37] on button "Options" at bounding box center [646, 38] width 87 height 15
click at [511, 236] on div "scrollable content" at bounding box center [385, 222] width 425 height 132
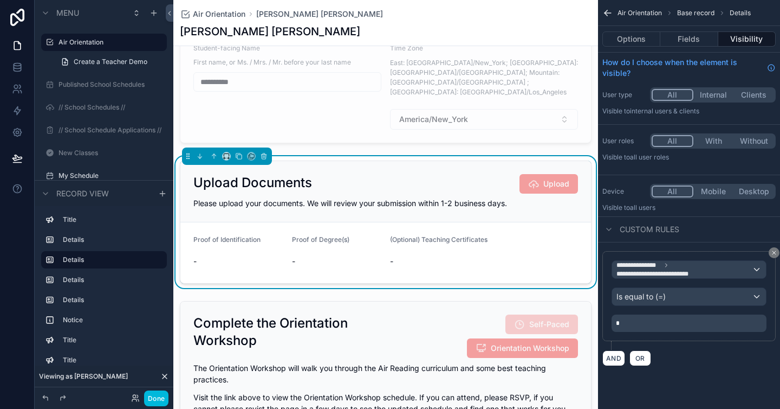
click at [362, 174] on div "Upload Documents Upload" at bounding box center [385, 184] width 385 height 20
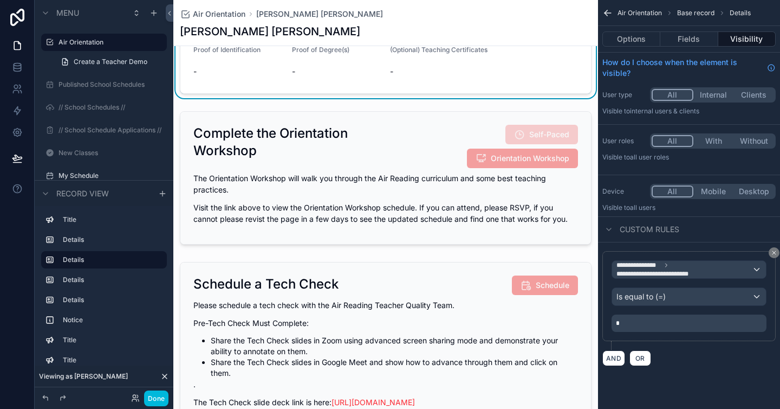
scroll to position [402, 0]
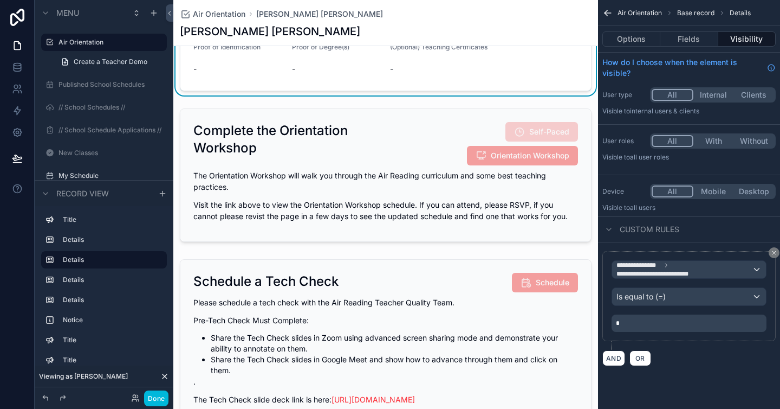
click at [321, 172] on div "scrollable content" at bounding box center [385, 175] width 425 height 142
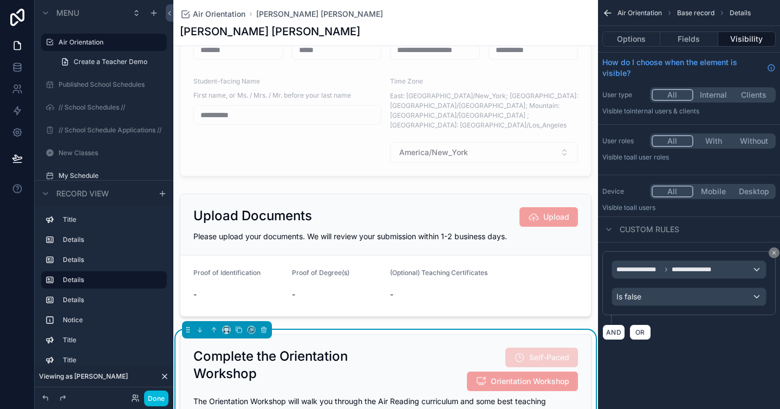
scroll to position [154, 0]
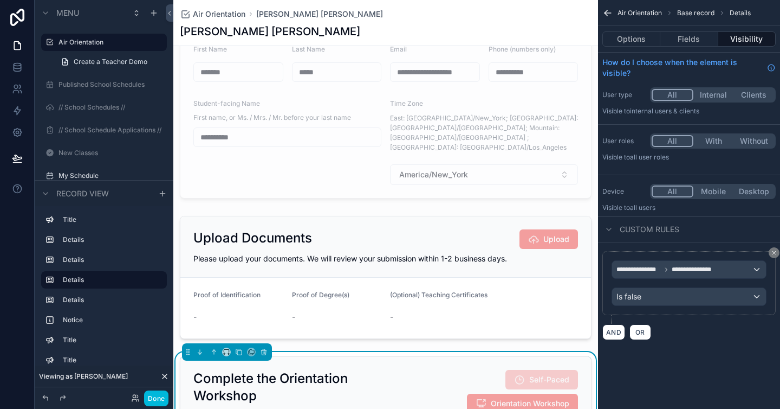
click at [416, 236] on div "scrollable content" at bounding box center [385, 277] width 425 height 132
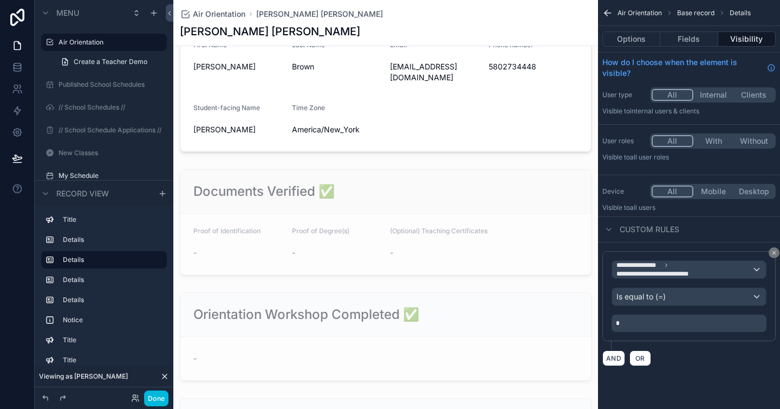
scroll to position [966, 0]
click at [319, 105] on div "scrollable content" at bounding box center [385, 67] width 425 height 177
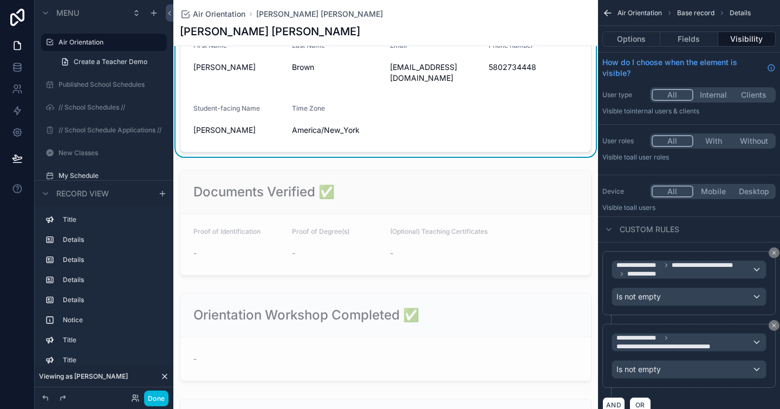
click at [361, 188] on div "scrollable content" at bounding box center [385, 222] width 425 height 114
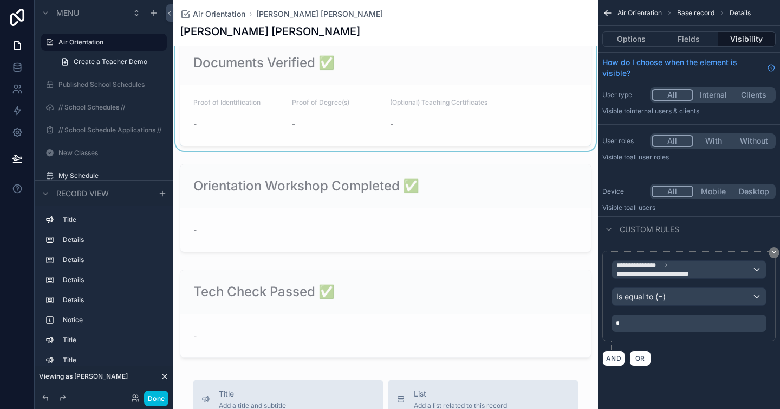
scroll to position [1097, 0]
click at [359, 186] on div "scrollable content" at bounding box center [385, 205] width 425 height 97
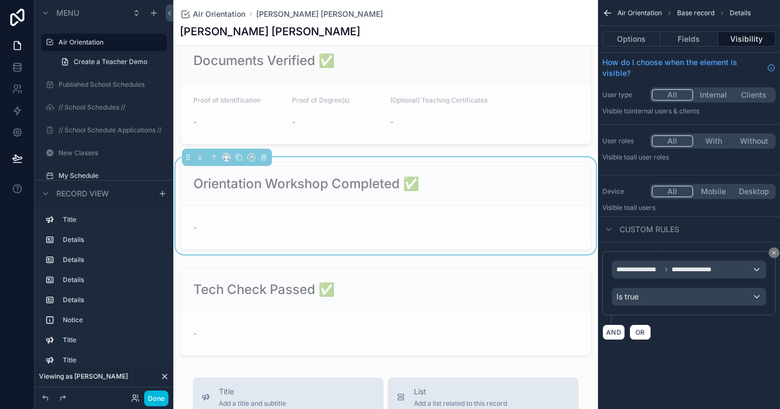
click at [431, 272] on div "scrollable content" at bounding box center [385, 311] width 425 height 97
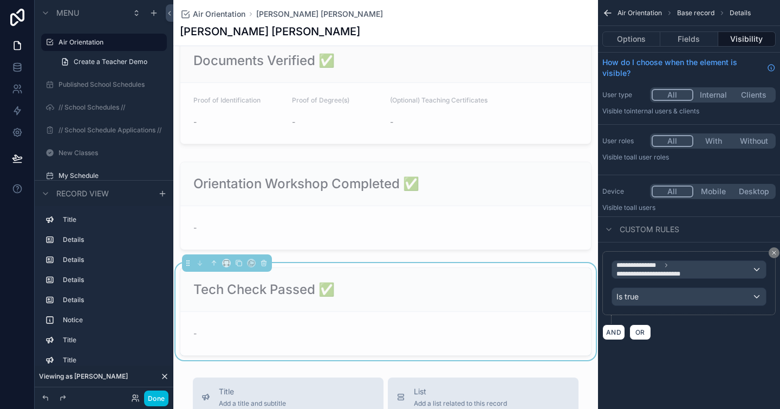
click at [364, 182] on div "scrollable content" at bounding box center [385, 205] width 425 height 97
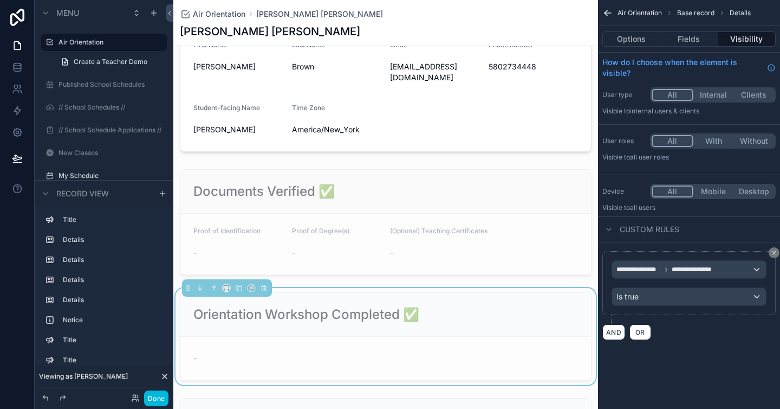
click at [420, 202] on div "scrollable content" at bounding box center [385, 222] width 425 height 114
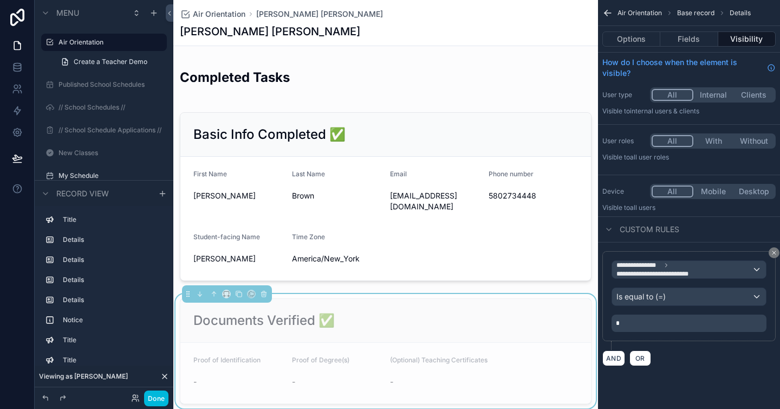
scroll to position [837, 0]
click at [419, 202] on div "scrollable content" at bounding box center [385, 196] width 425 height 177
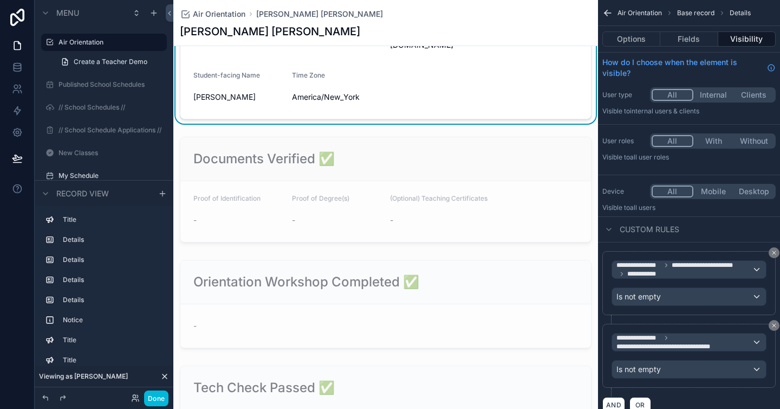
scroll to position [1011, 0]
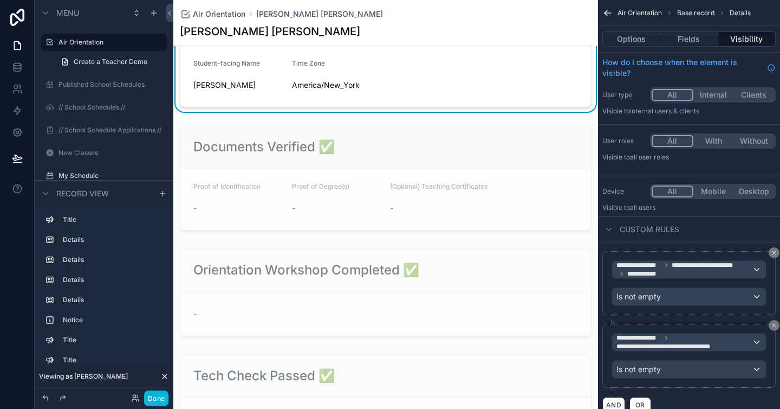
click at [402, 184] on div "scrollable content" at bounding box center [385, 177] width 425 height 114
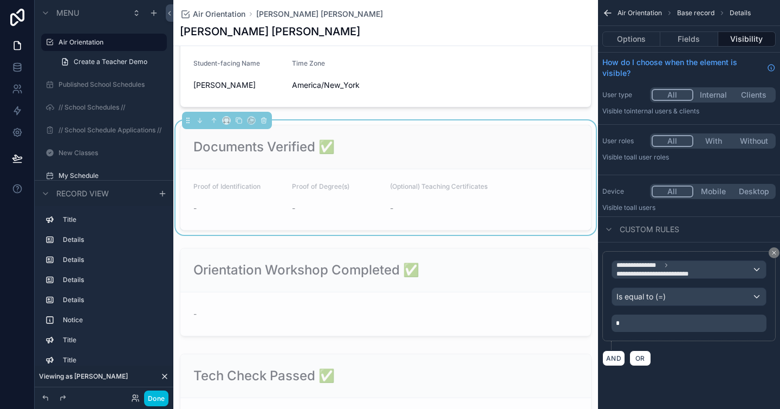
click at [486, 253] on div "scrollable content" at bounding box center [385, 291] width 425 height 97
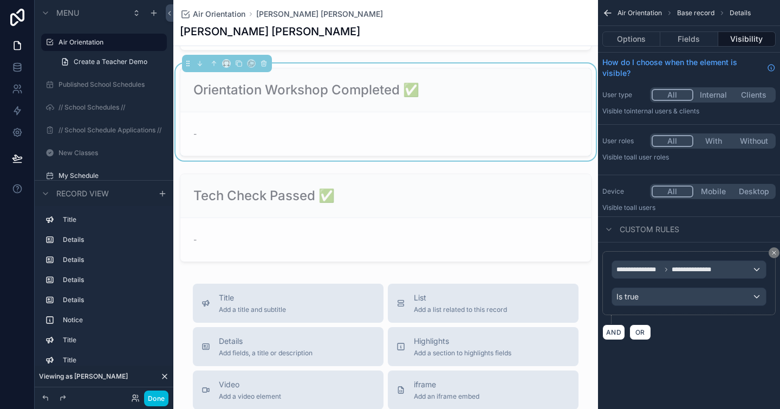
scroll to position [1196, 0]
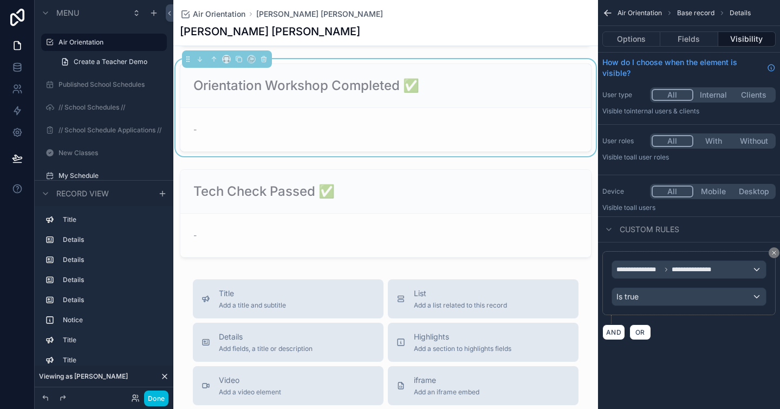
click at [356, 189] on div "scrollable content" at bounding box center [385, 213] width 425 height 97
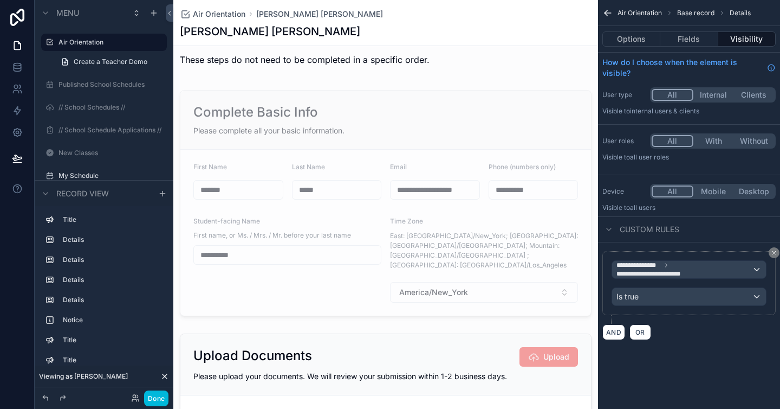
scroll to position [55, 0]
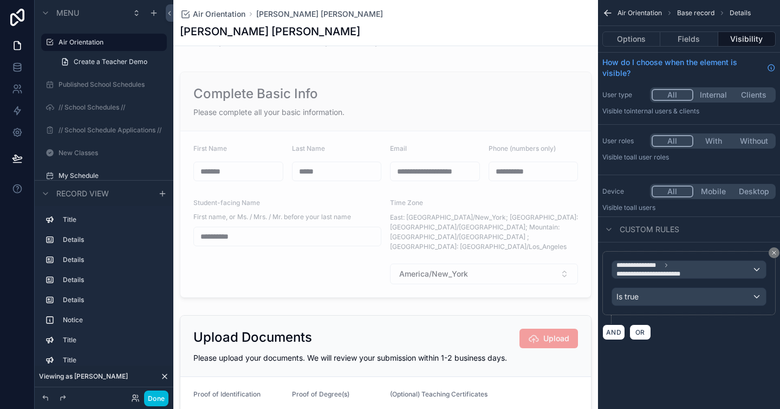
click at [415, 311] on div "scrollable content" at bounding box center [385, 377] width 425 height 132
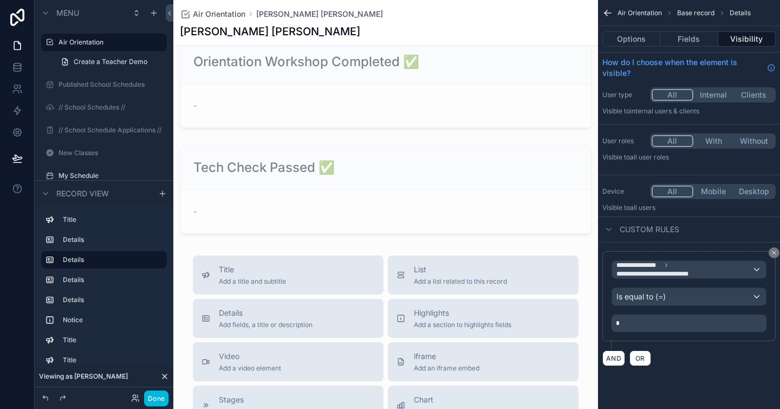
scroll to position [1028, 0]
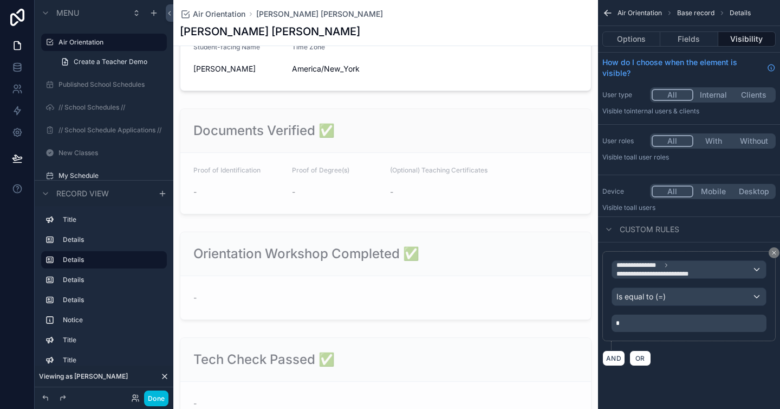
click at [366, 264] on div "scrollable content" at bounding box center [385, 275] width 425 height 97
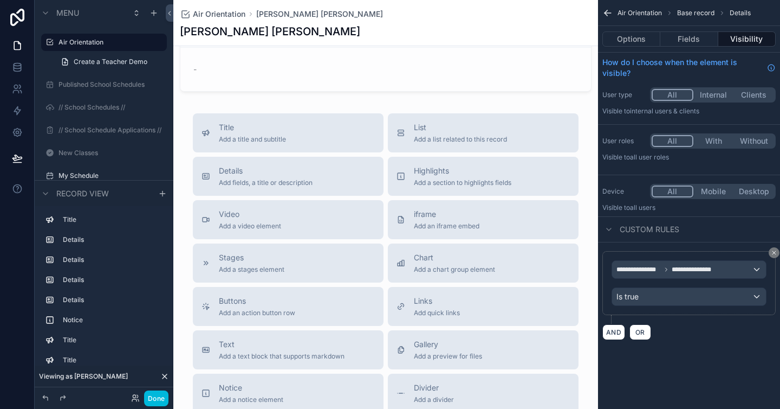
click at [270, 59] on div "scrollable content" at bounding box center [385, 47] width 425 height 97
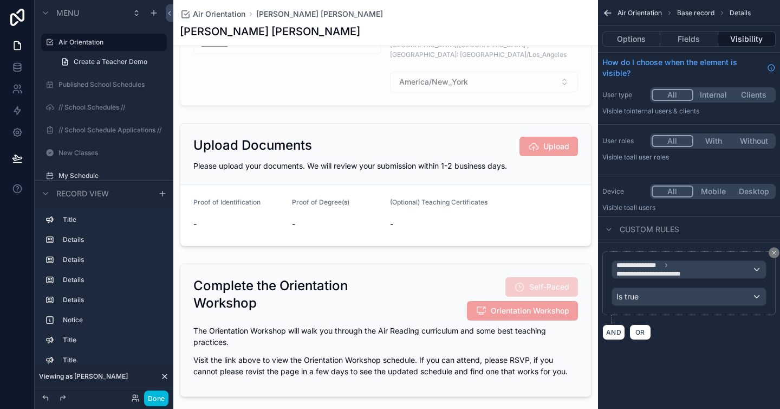
scroll to position [249, 0]
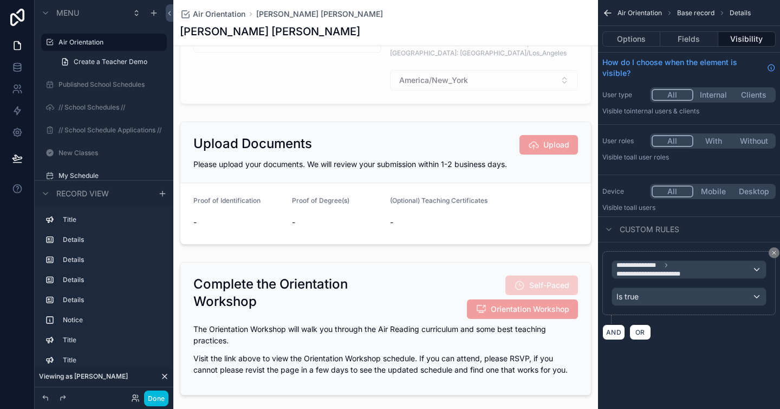
click at [445, 119] on div "scrollable content" at bounding box center [385, 183] width 425 height 132
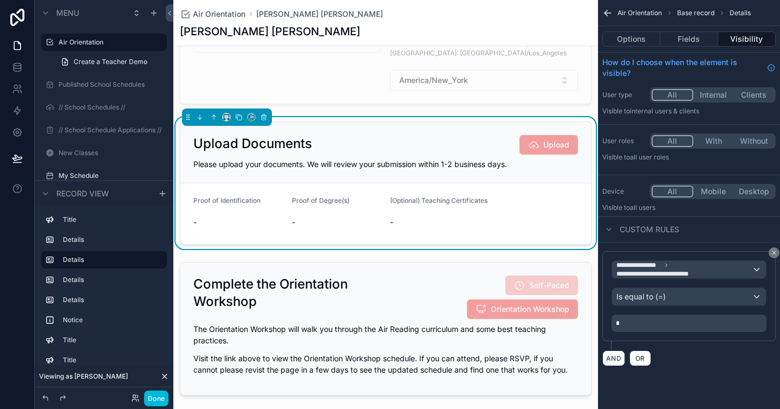
click at [347, 135] on div "Upload Documents Upload" at bounding box center [385, 145] width 385 height 20
click at [648, 298] on span "Is equal to (=)" at bounding box center [641, 296] width 49 height 11
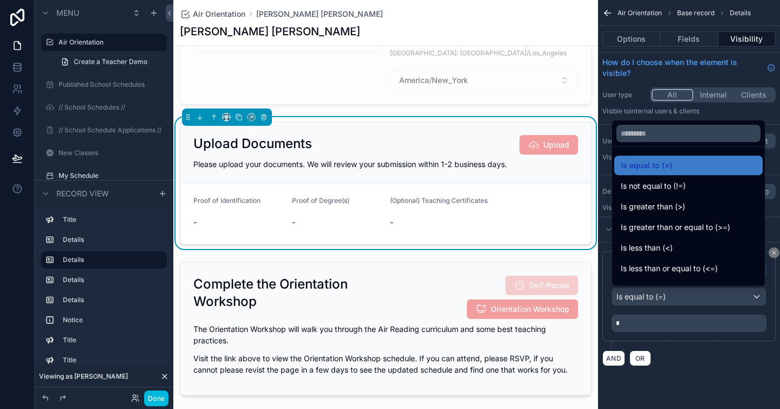
click at [705, 347] on div "scrollable content" at bounding box center [390, 204] width 780 height 409
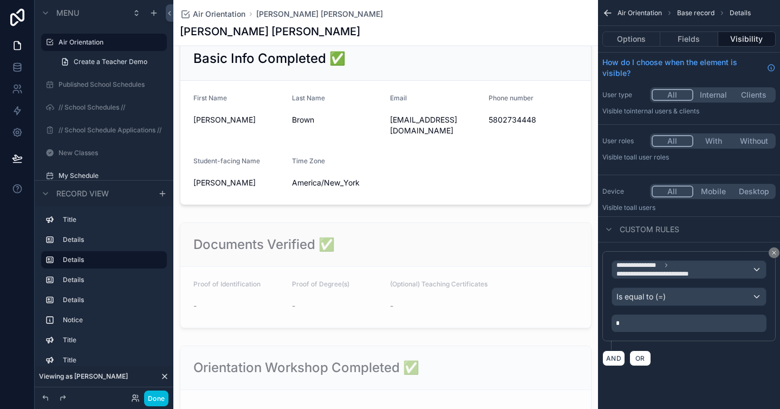
scroll to position [1295, 0]
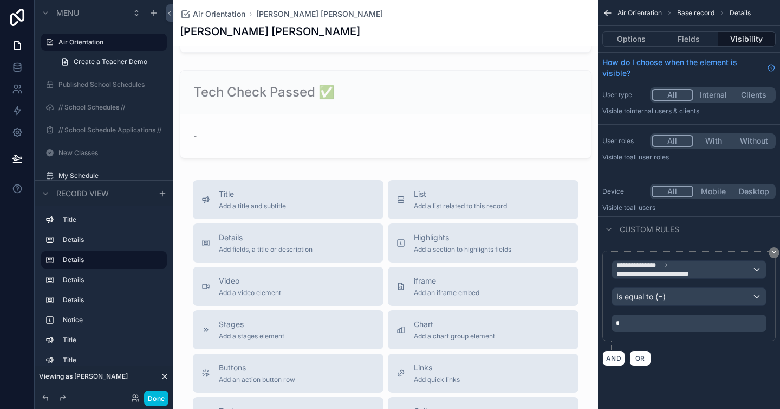
click at [325, 88] on div "scrollable content" at bounding box center [385, 114] width 425 height 97
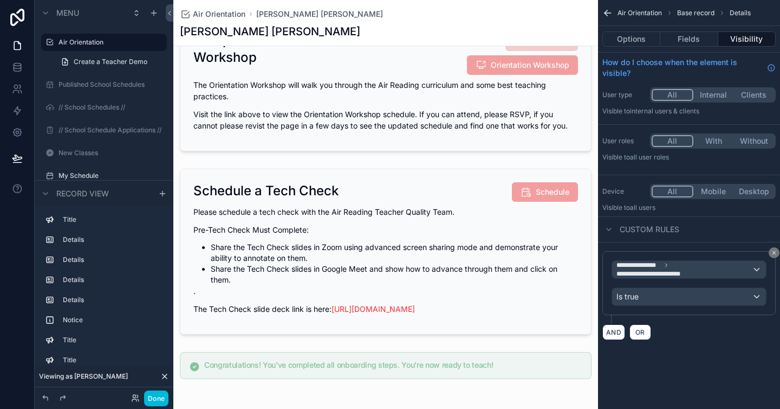
scroll to position [558, 0]
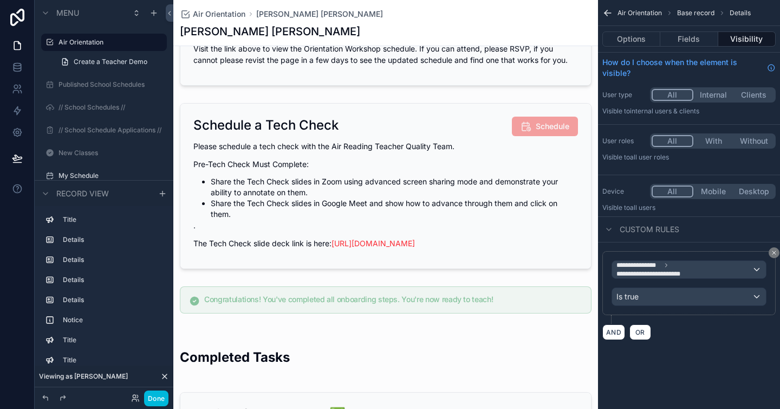
click at [398, 100] on div "scrollable content" at bounding box center [385, 186] width 425 height 175
